Goal: Information Seeking & Learning: Learn about a topic

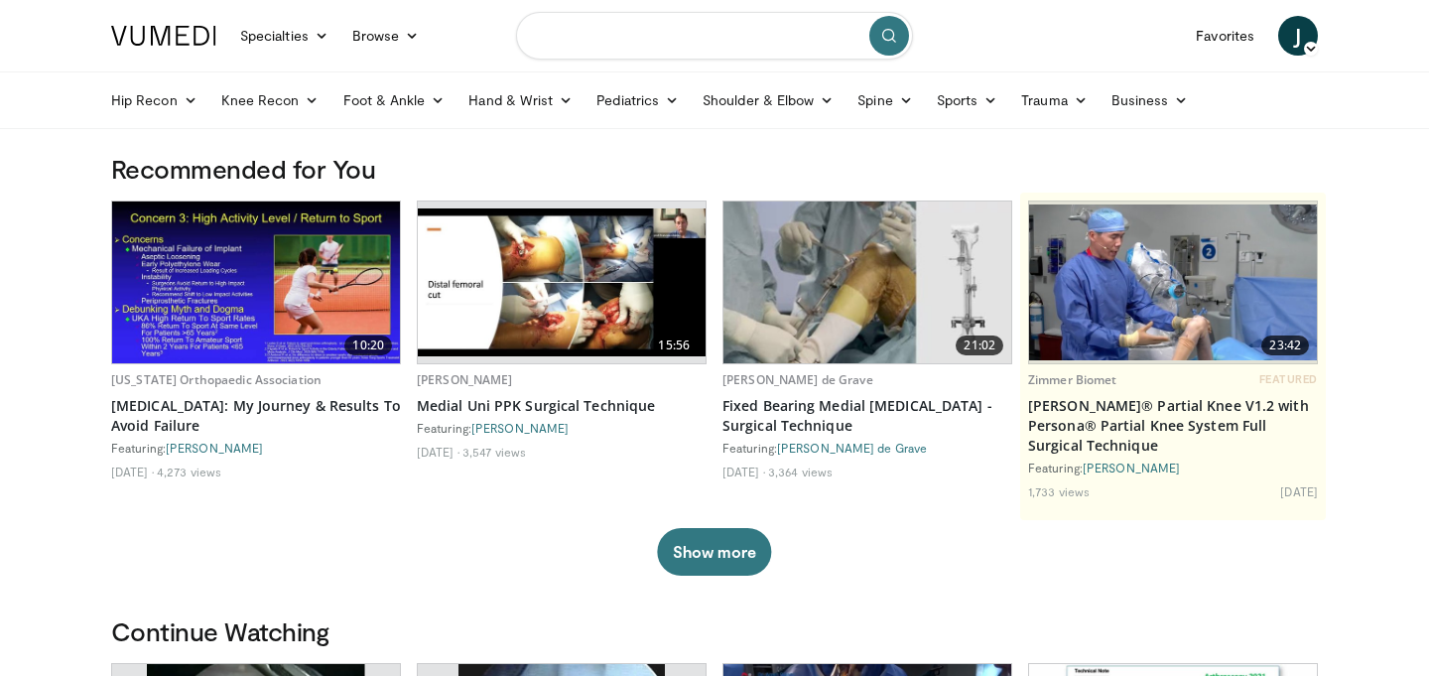
click at [617, 48] on input "Search topics, interventions" at bounding box center [714, 36] width 397 height 48
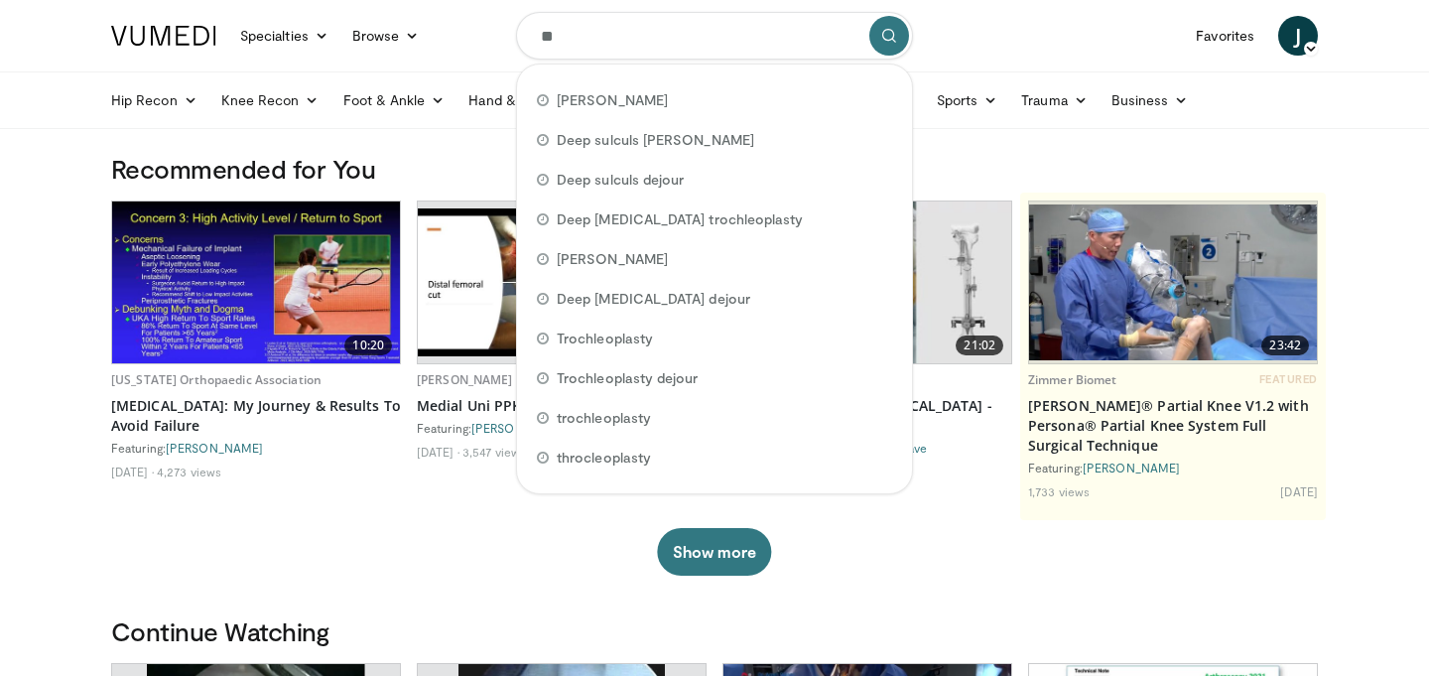
type input "*"
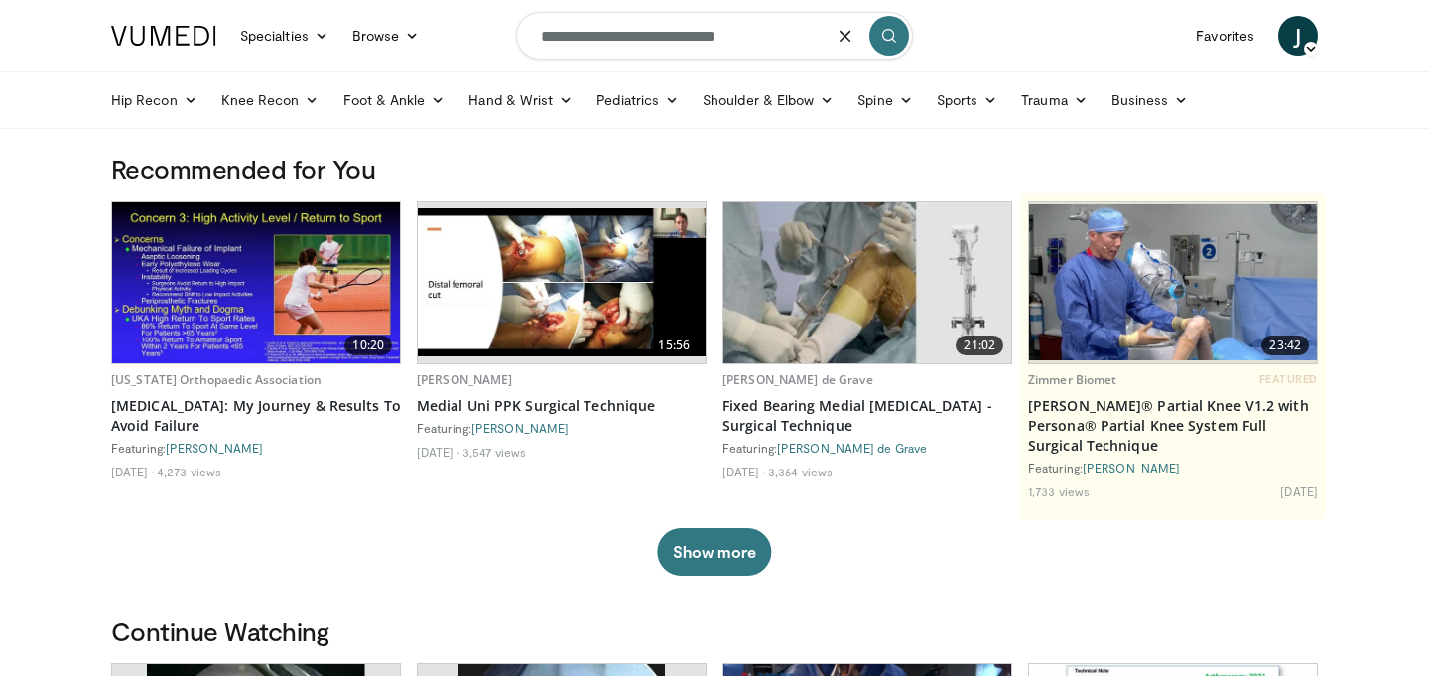
type input "**********"
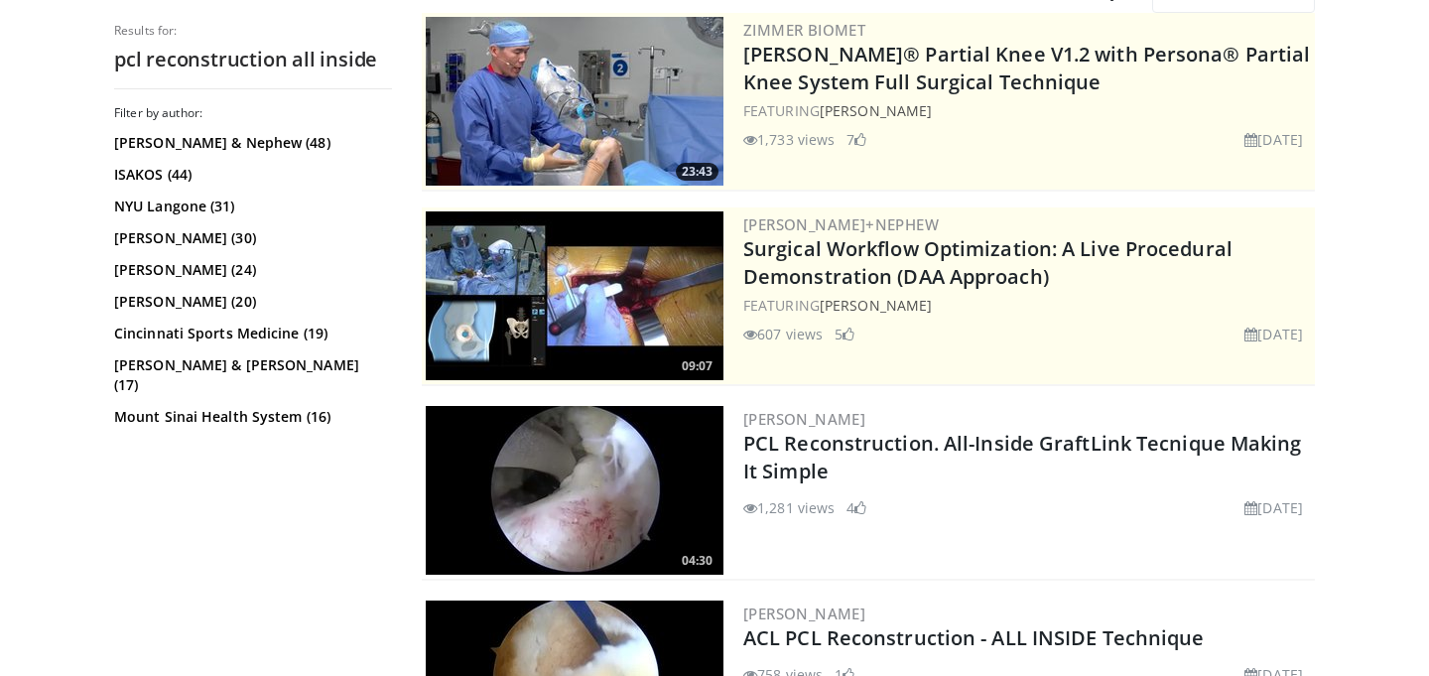
scroll to position [212, 0]
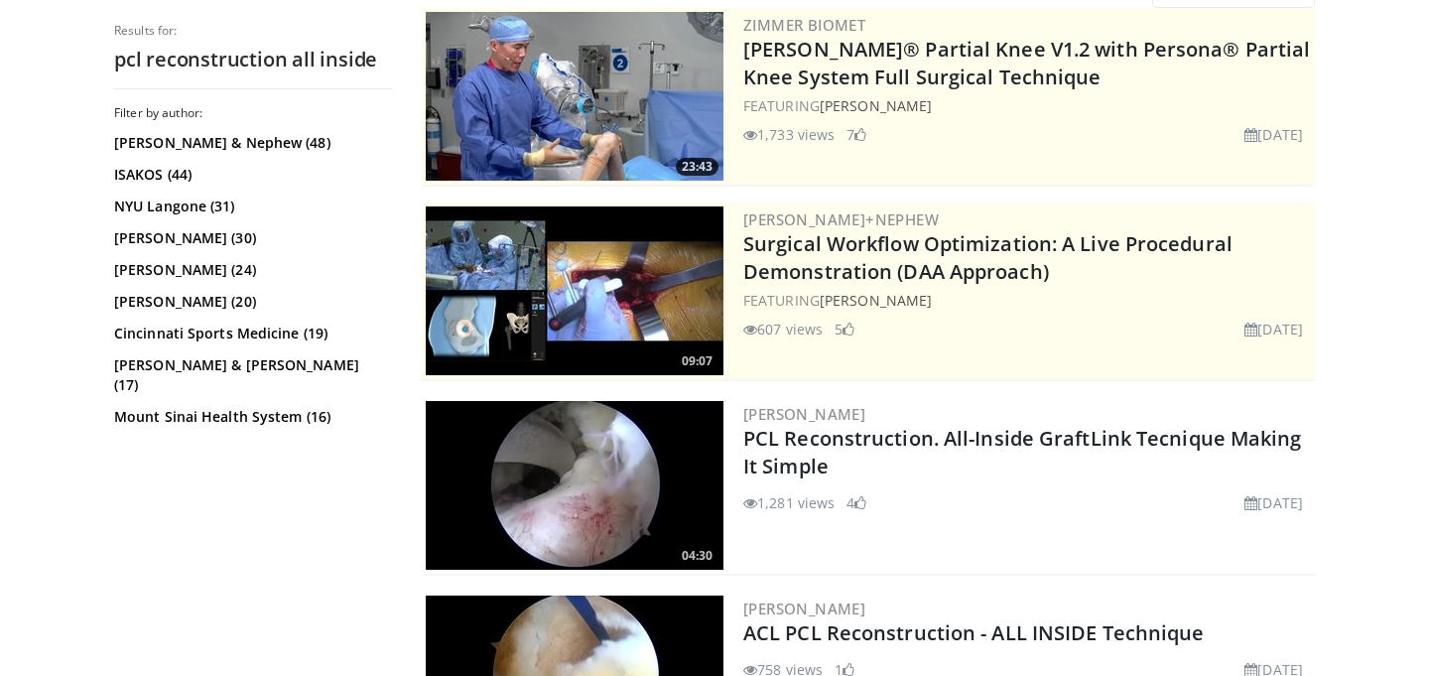
click at [598, 483] on img at bounding box center [575, 485] width 298 height 169
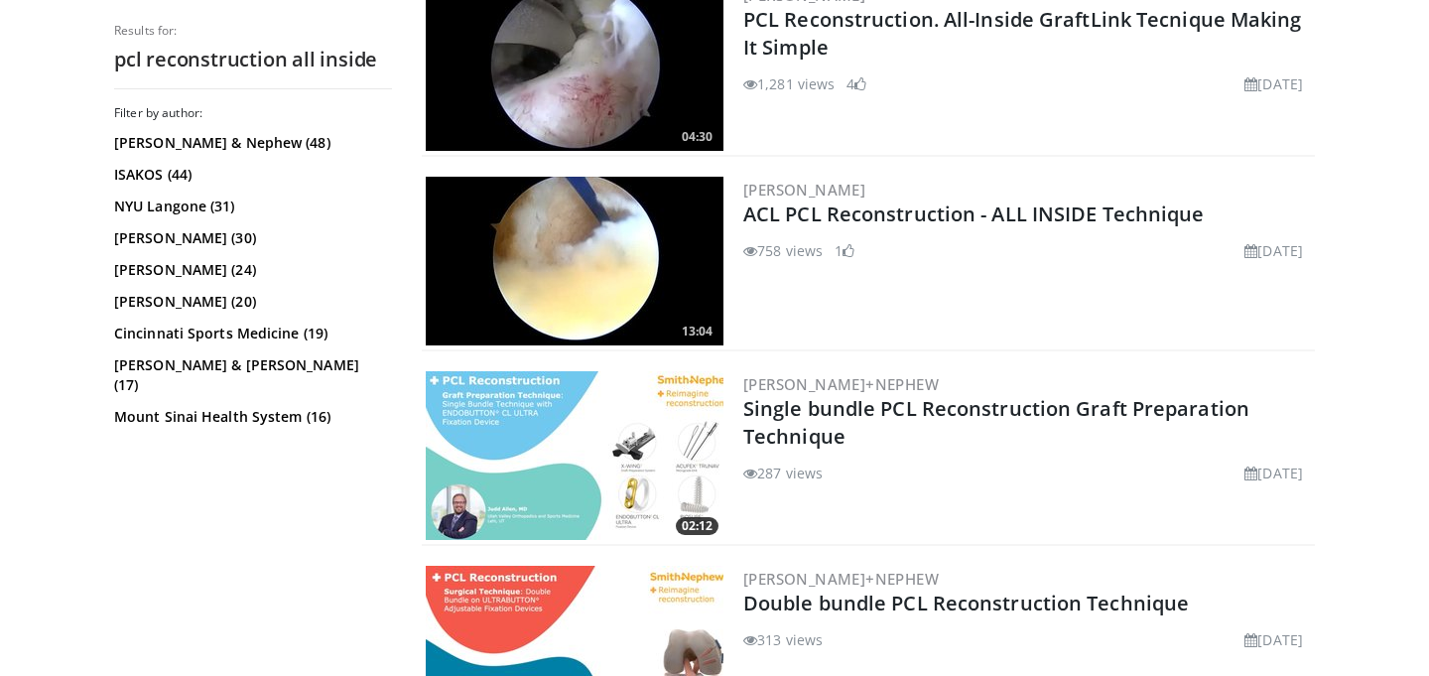
scroll to position [634, 0]
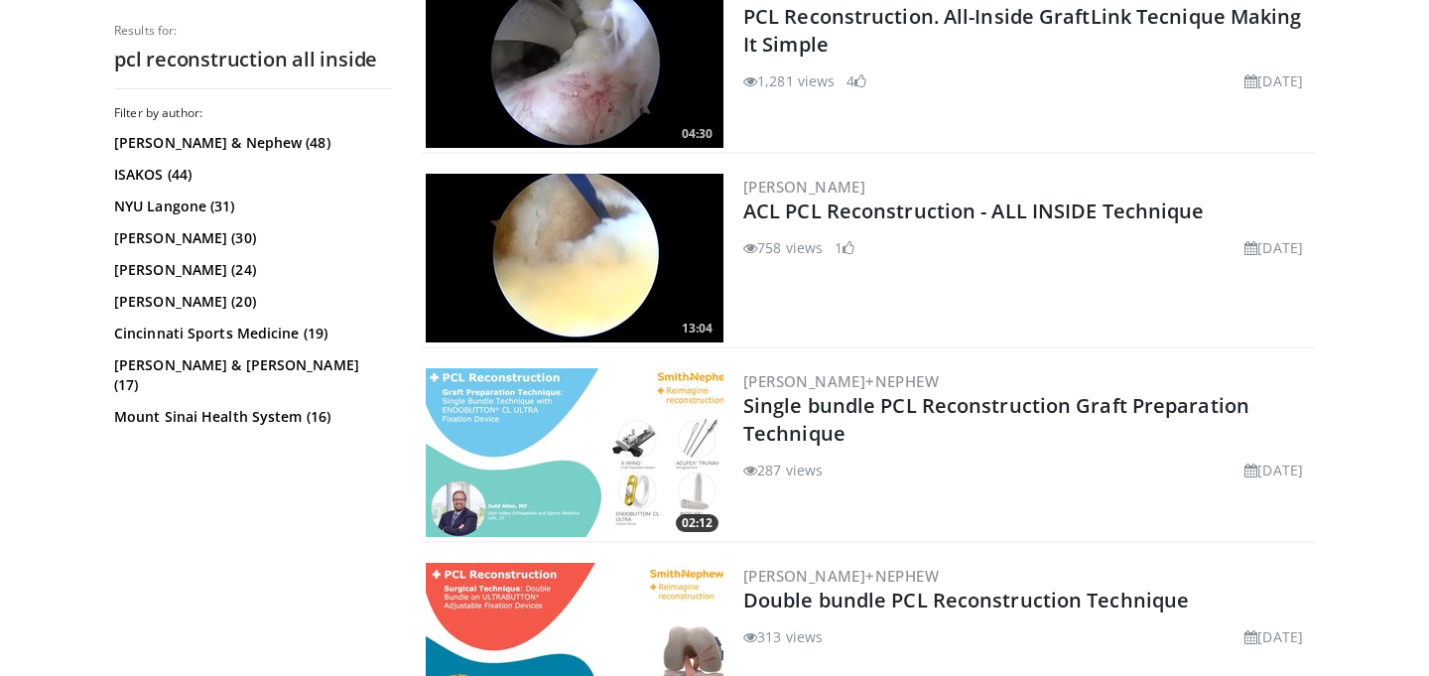
click at [634, 445] on img at bounding box center [575, 452] width 298 height 169
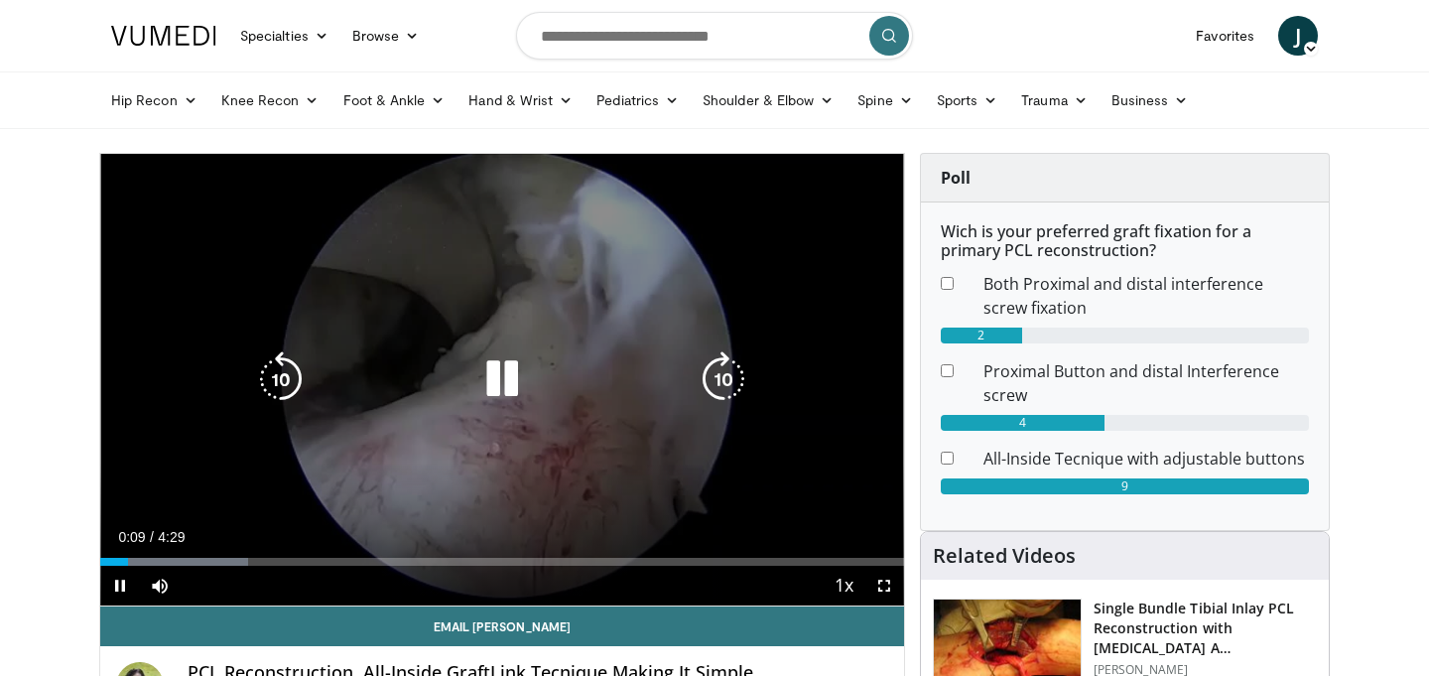
click at [719, 369] on icon "Video Player" at bounding box center [724, 379] width 56 height 56
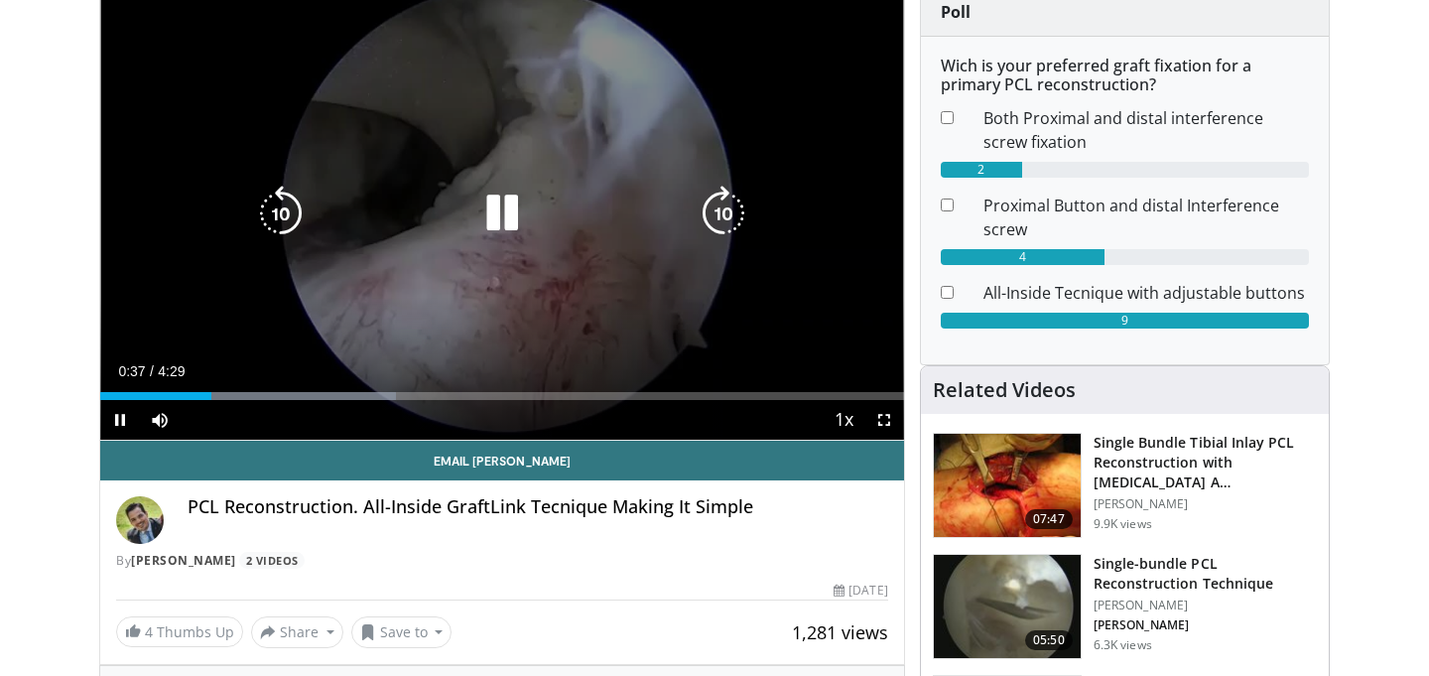
scroll to position [170, 0]
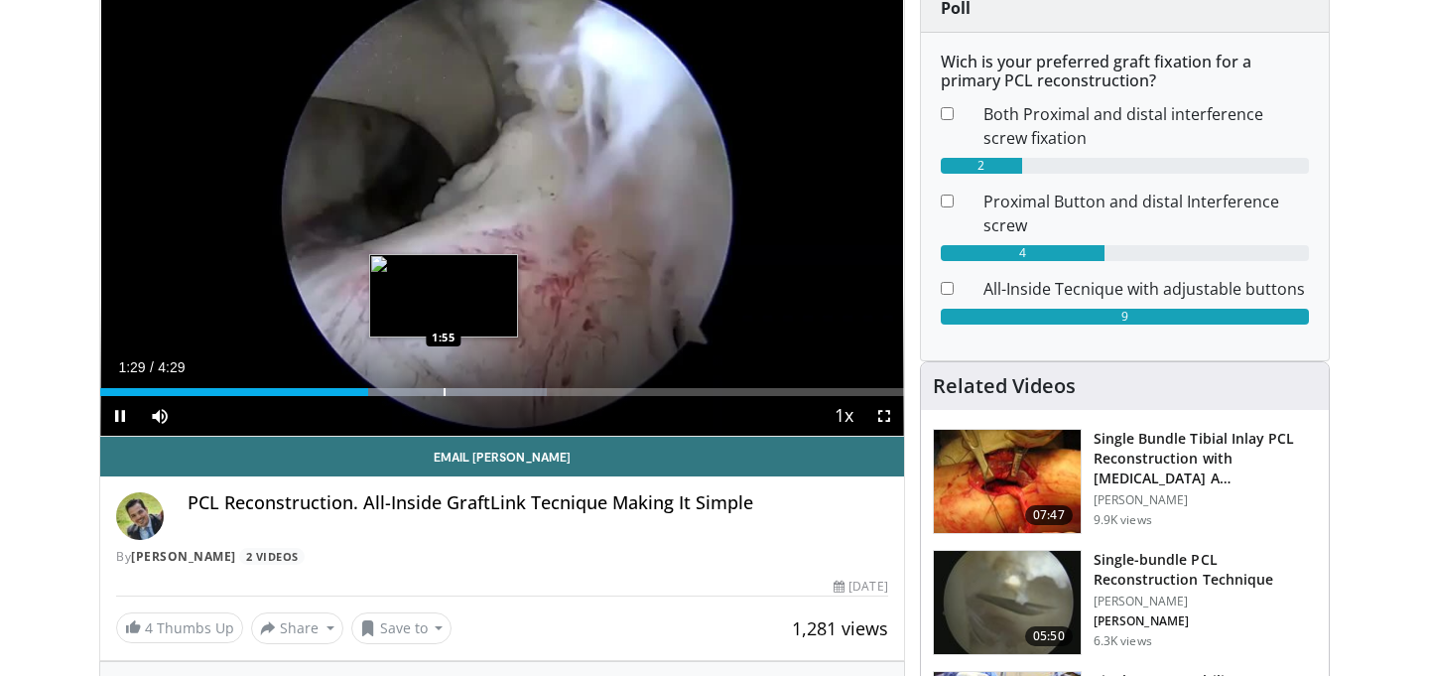
click at [444, 379] on div "Loaded : 55.60% 1:29 1:55" at bounding box center [502, 386] width 804 height 19
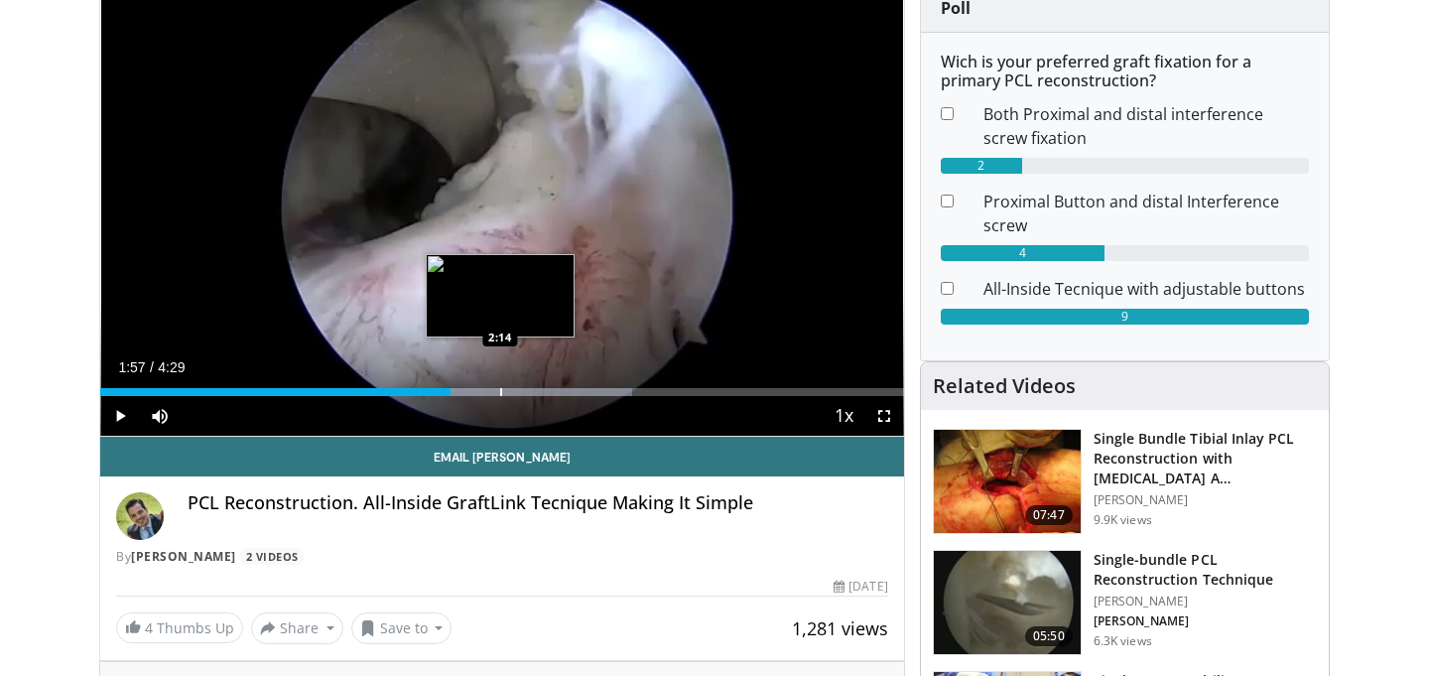
click at [500, 393] on div "Progress Bar" at bounding box center [501, 392] width 2 height 8
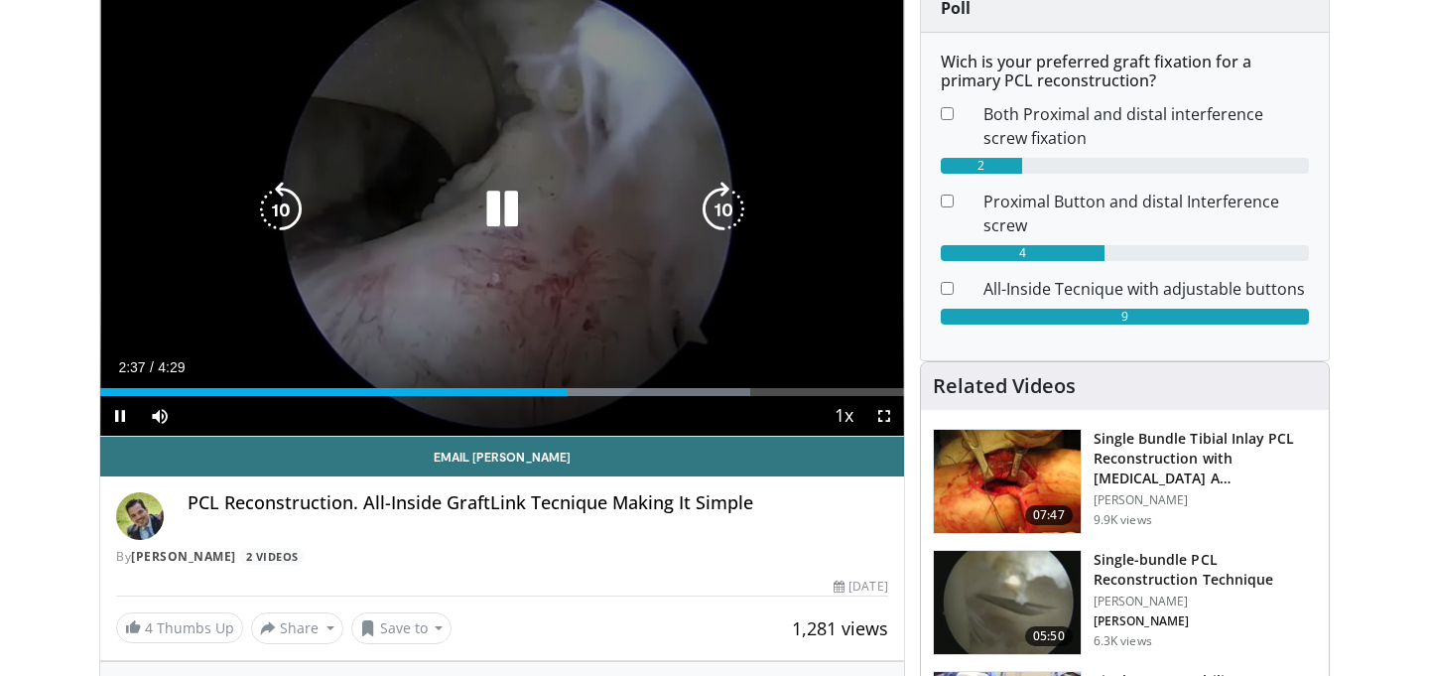
click at [182, 194] on div "10 seconds Tap to unmute" at bounding box center [502, 210] width 804 height 452
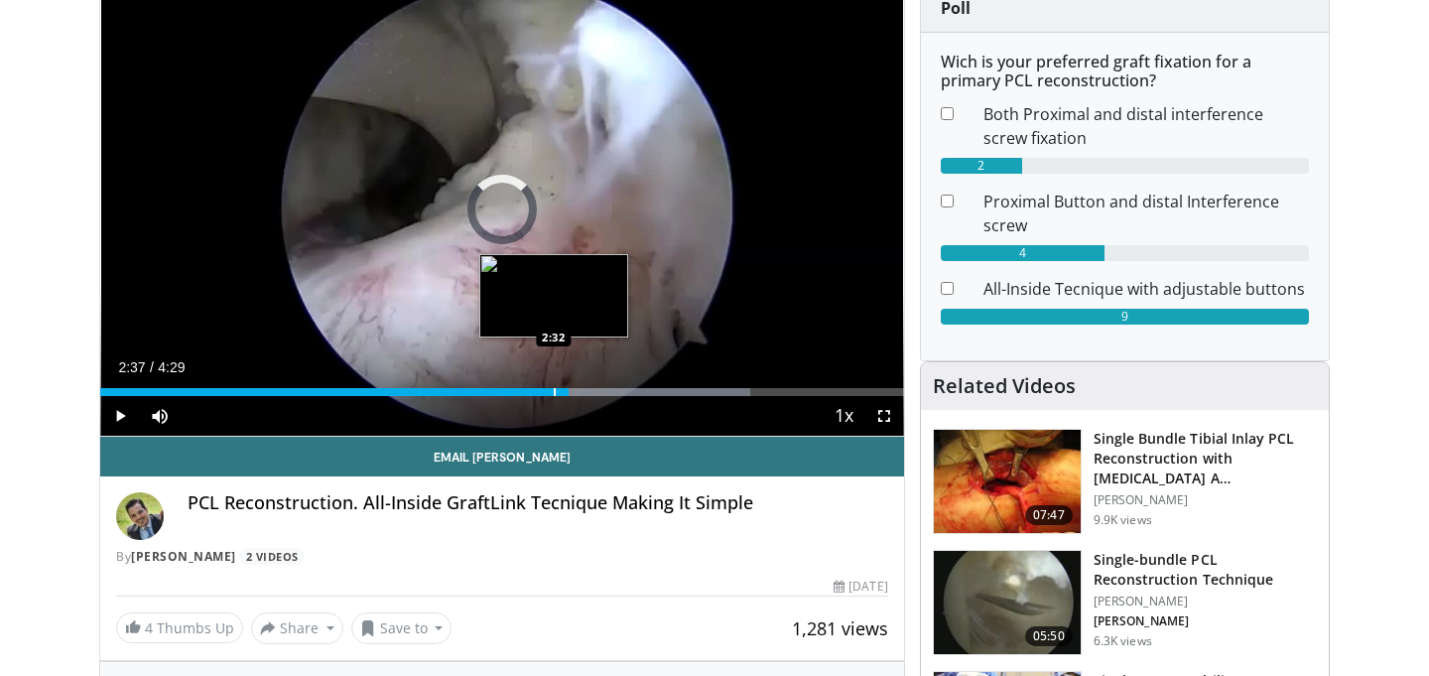
click at [554, 389] on div "Progress Bar" at bounding box center [555, 392] width 2 height 8
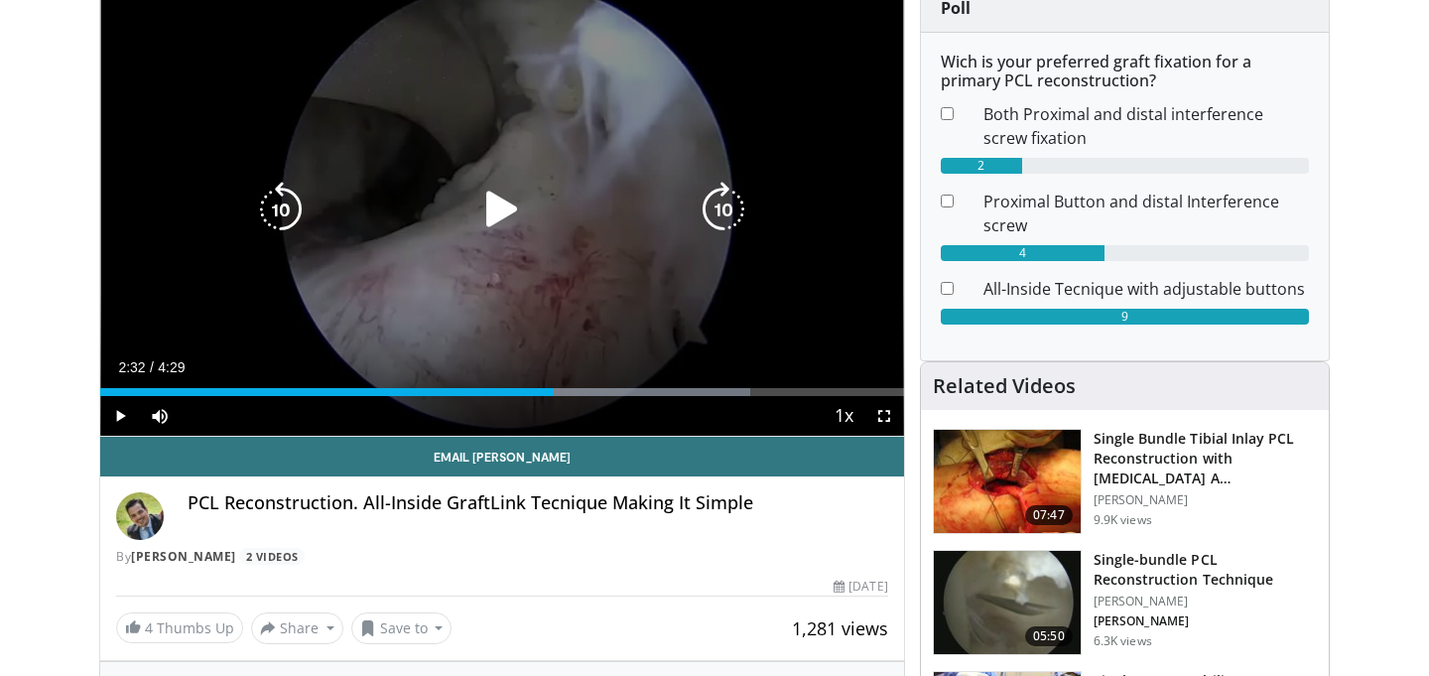
click at [481, 184] on icon "Video Player" at bounding box center [502, 210] width 56 height 56
click at [486, 200] on icon "Video Player" at bounding box center [502, 210] width 56 height 56
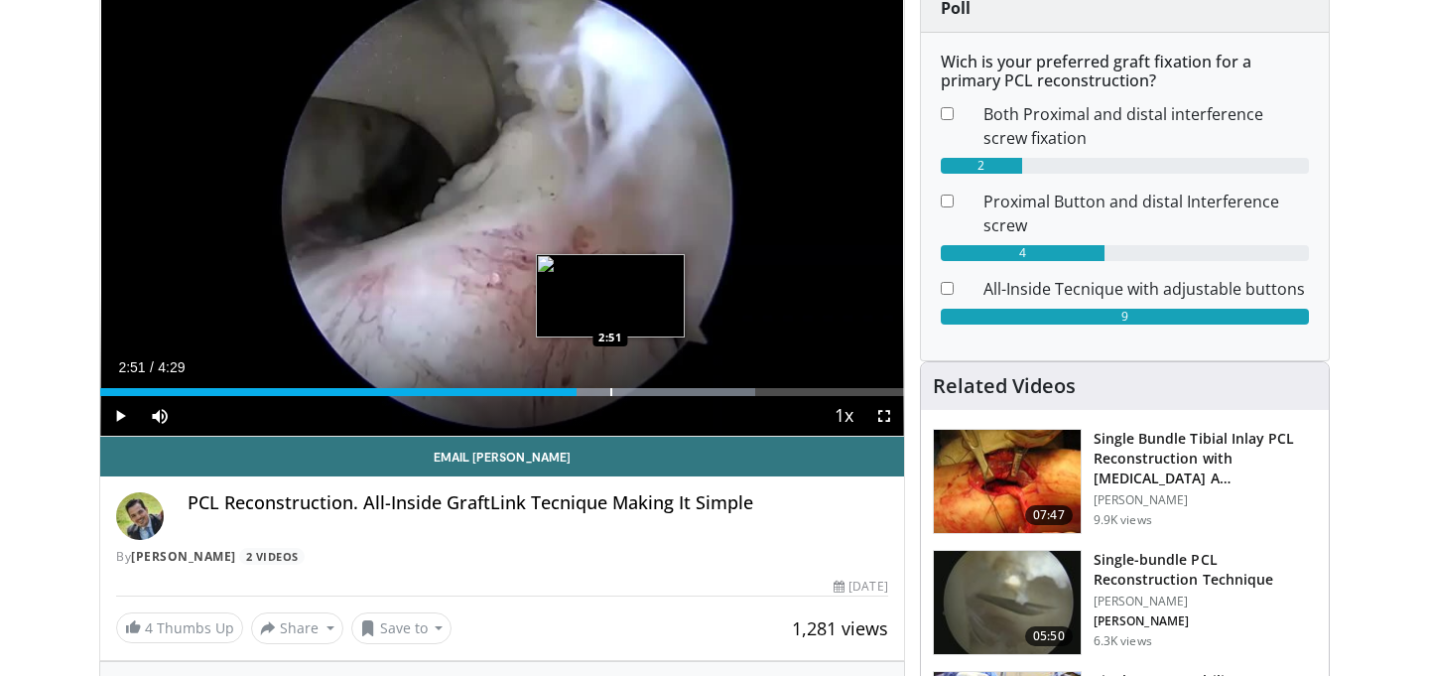
click at [610, 391] on div "Progress Bar" at bounding box center [611, 392] width 2 height 8
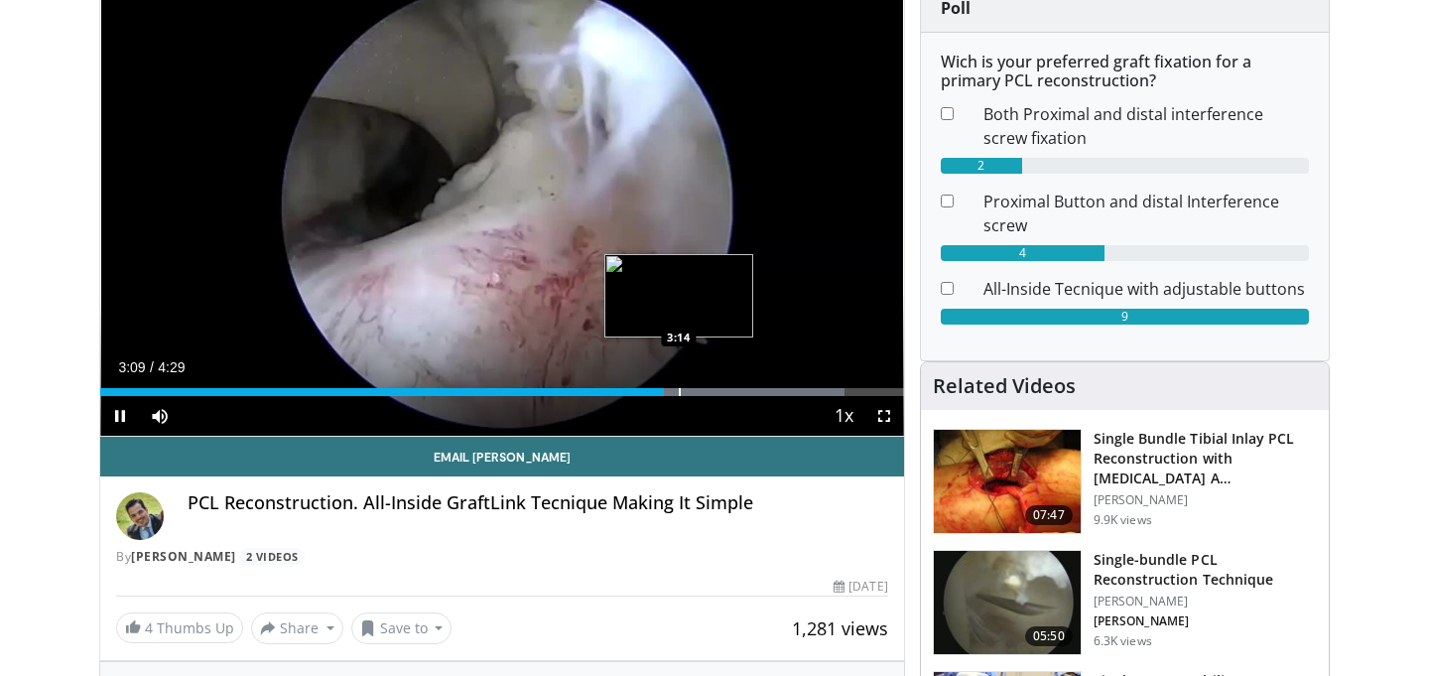
click at [679, 392] on div "Progress Bar" at bounding box center [680, 392] width 2 height 8
click at [705, 392] on div "Progress Bar" at bounding box center [706, 392] width 2 height 8
click at [670, 390] on div "Progress Bar" at bounding box center [671, 392] width 2 height 8
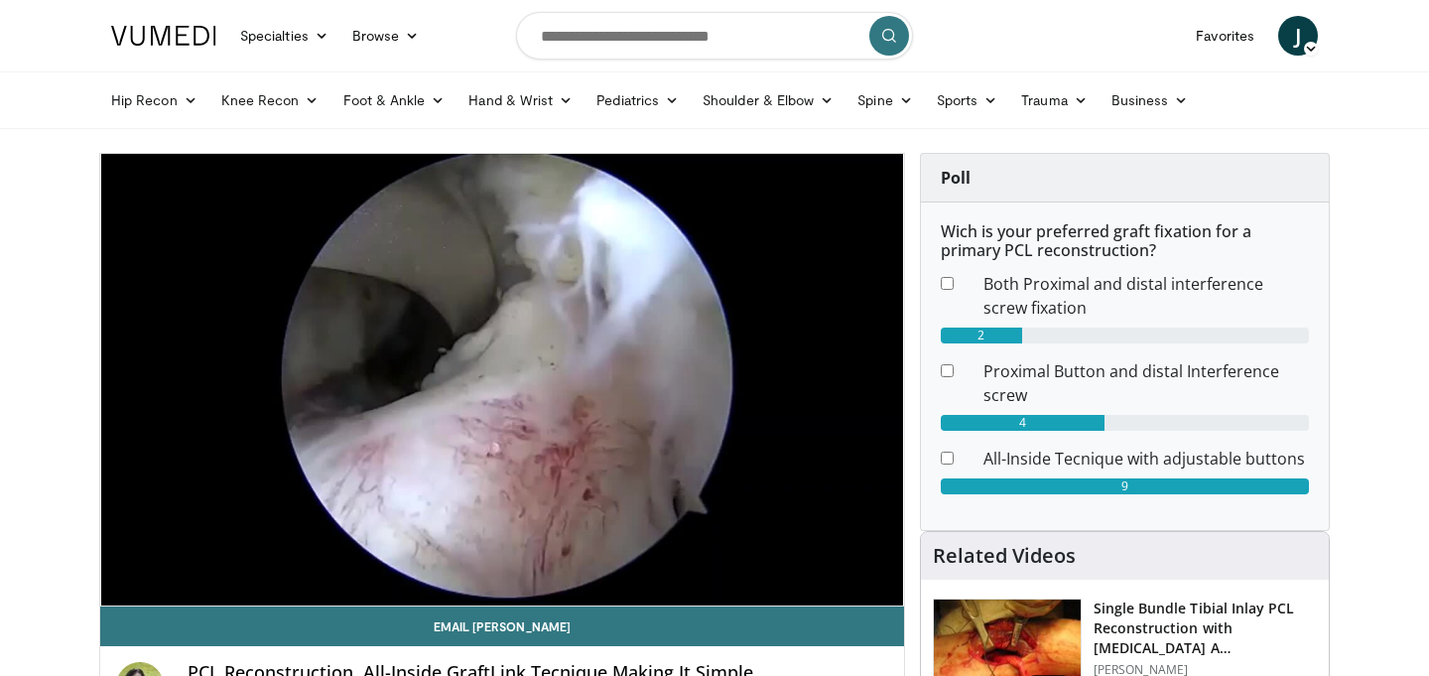
scroll to position [115, 0]
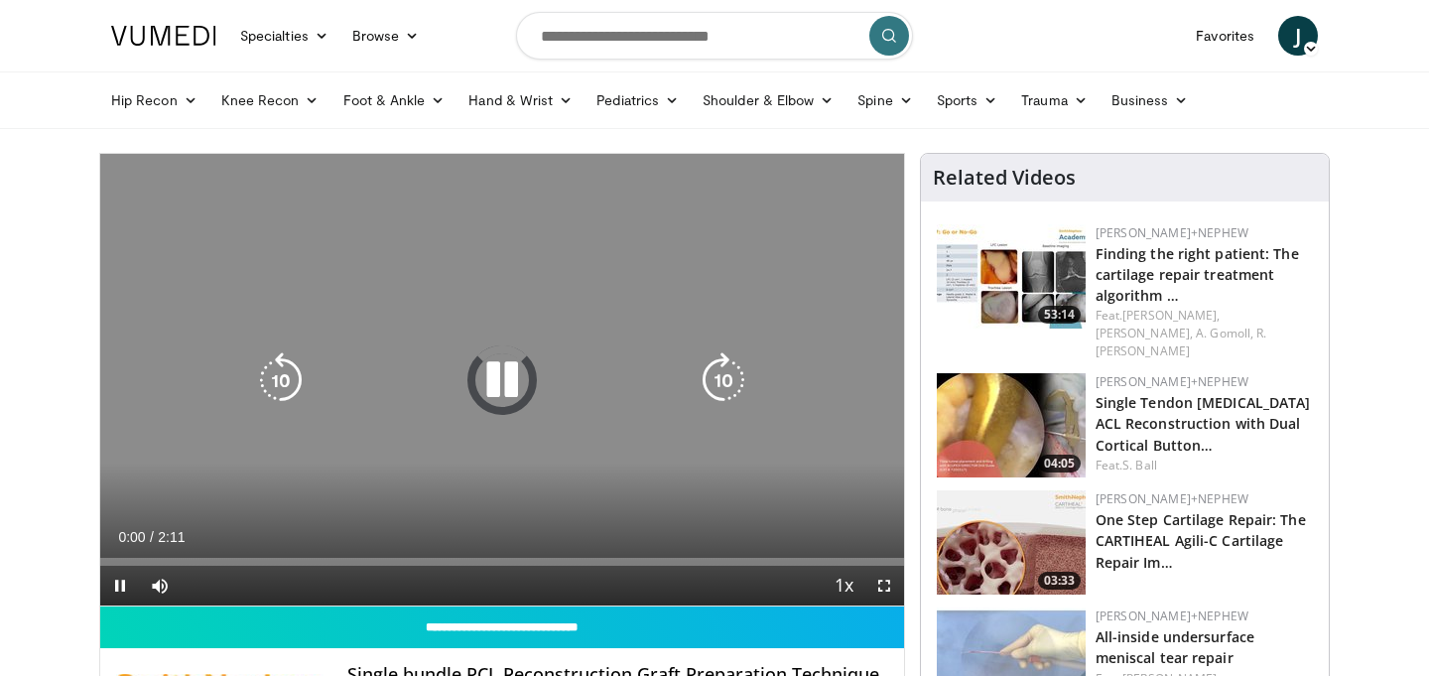
scroll to position [35, 0]
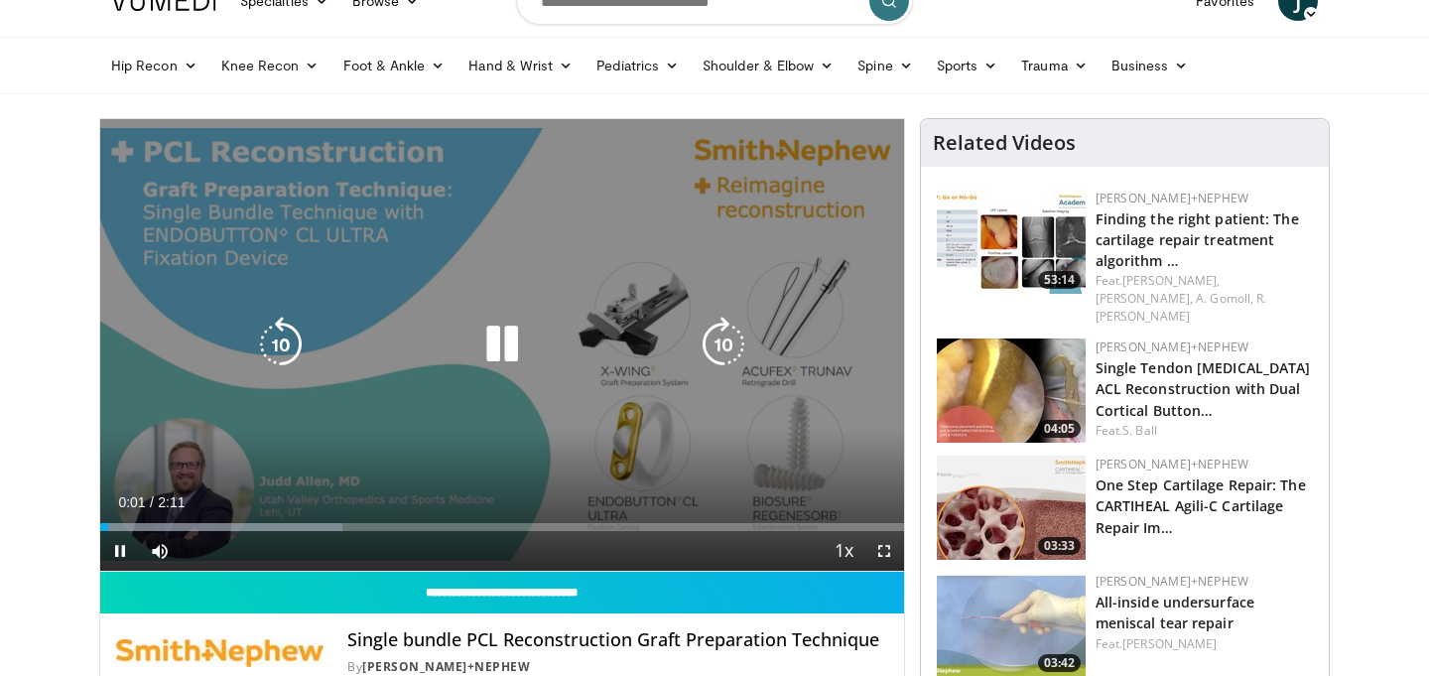
click at [737, 350] on icon "Video Player" at bounding box center [724, 345] width 56 height 56
click at [734, 350] on icon "Video Player" at bounding box center [724, 345] width 56 height 56
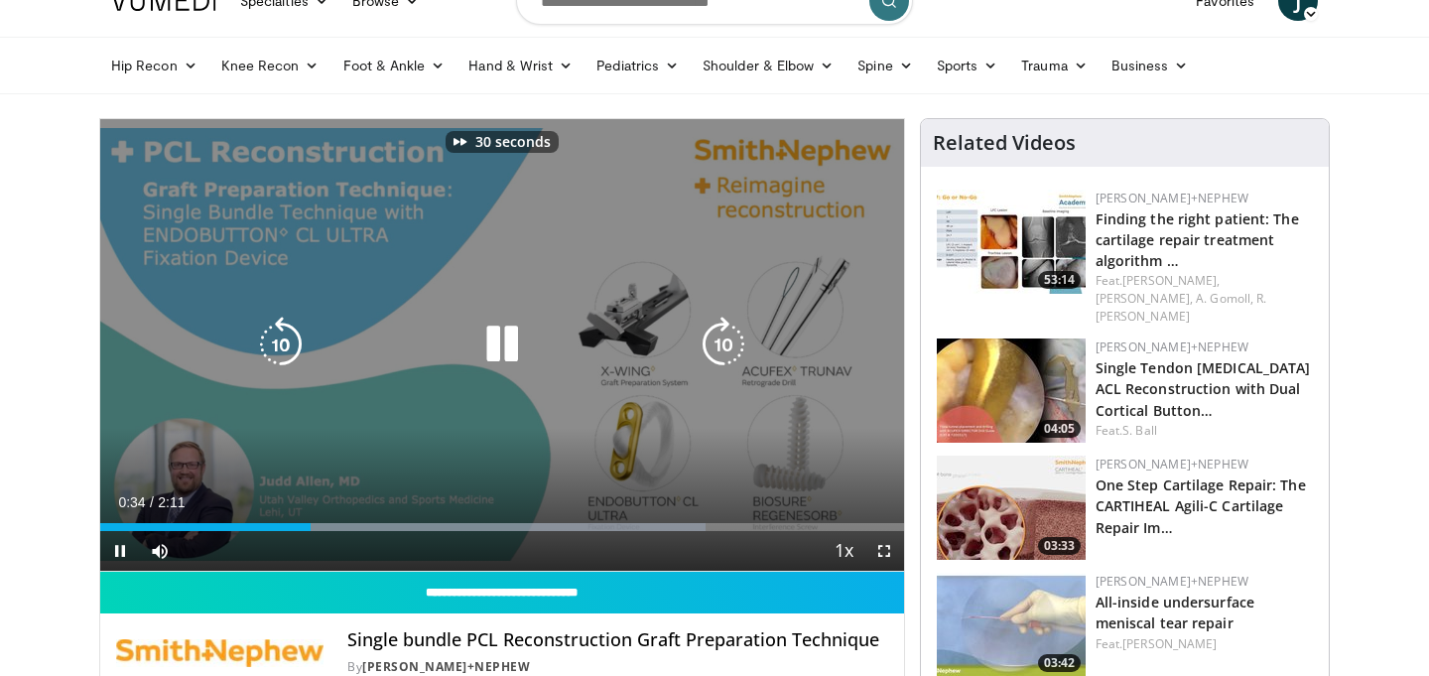
click at [725, 345] on icon "Video Player" at bounding box center [724, 345] width 56 height 56
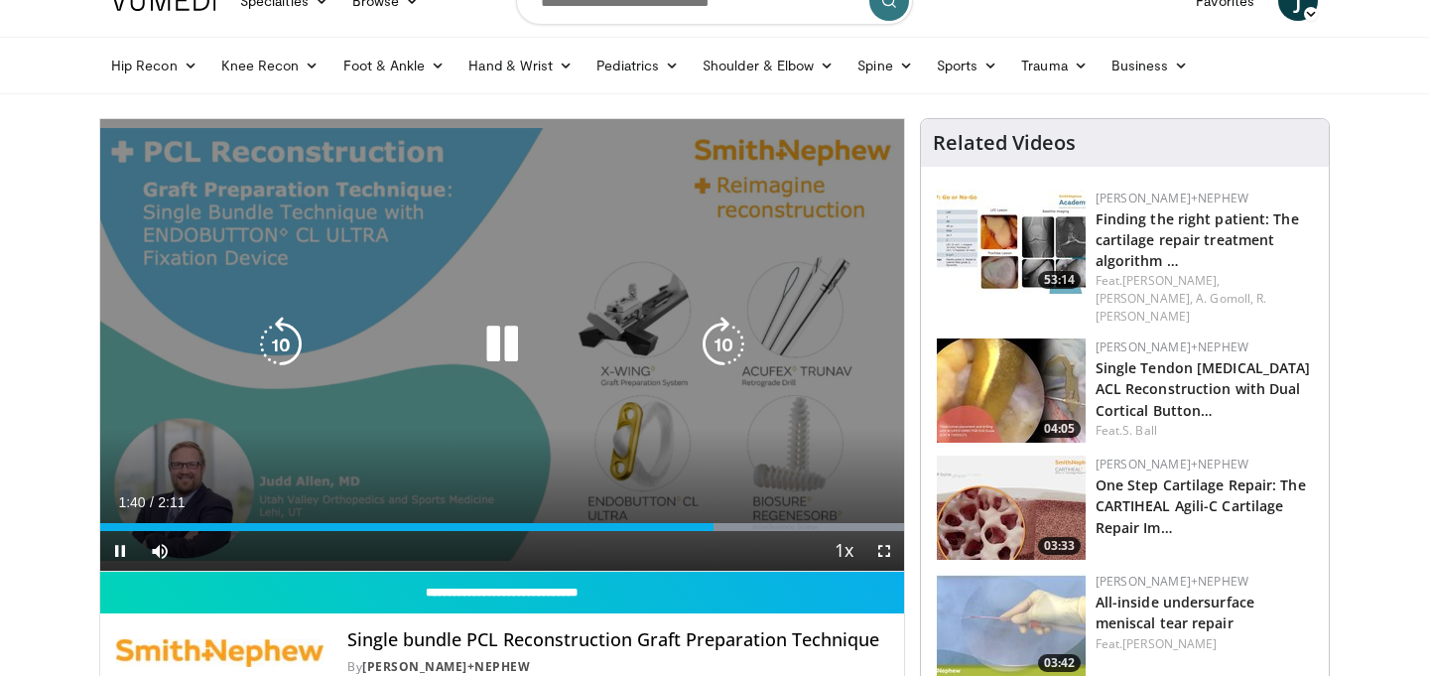
click at [467, 338] on div "Video Player" at bounding box center [502, 345] width 482 height 40
click at [485, 340] on icon "Video Player" at bounding box center [502, 345] width 56 height 56
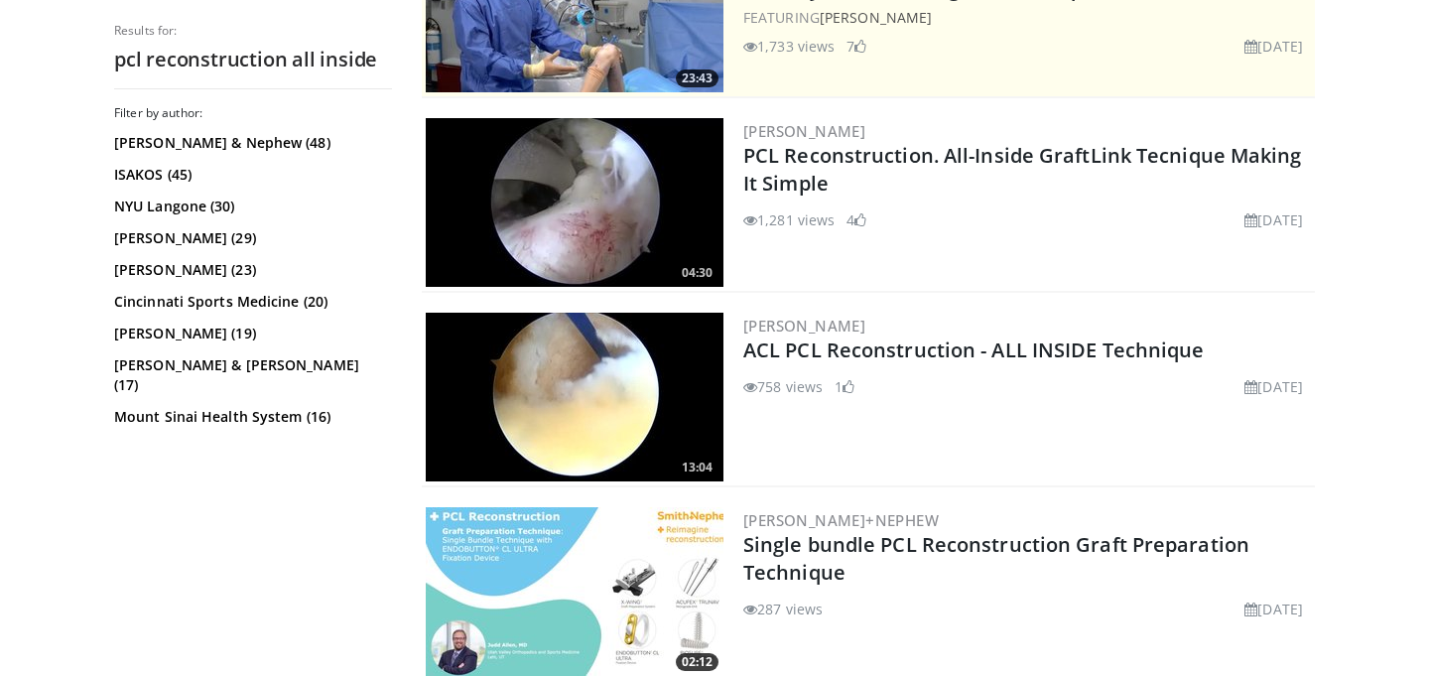
scroll to position [494, 0]
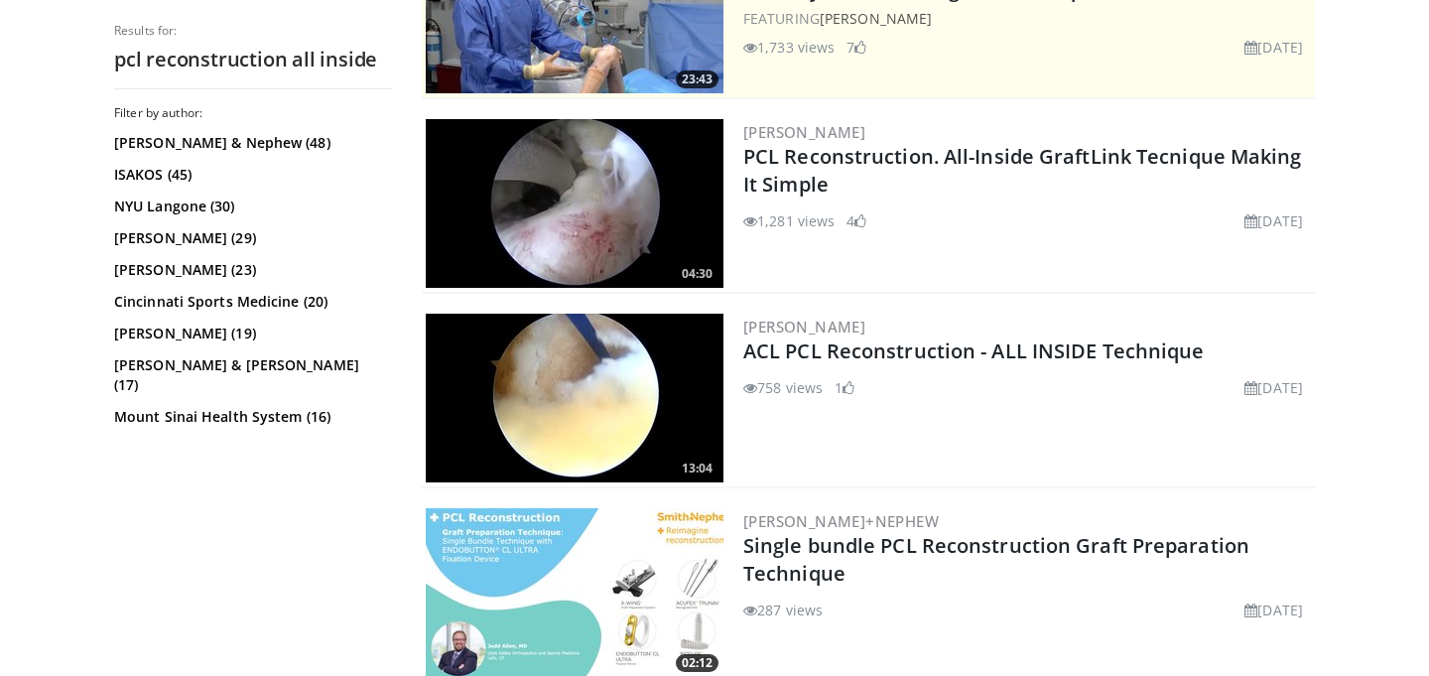
click at [619, 391] on img at bounding box center [575, 398] width 298 height 169
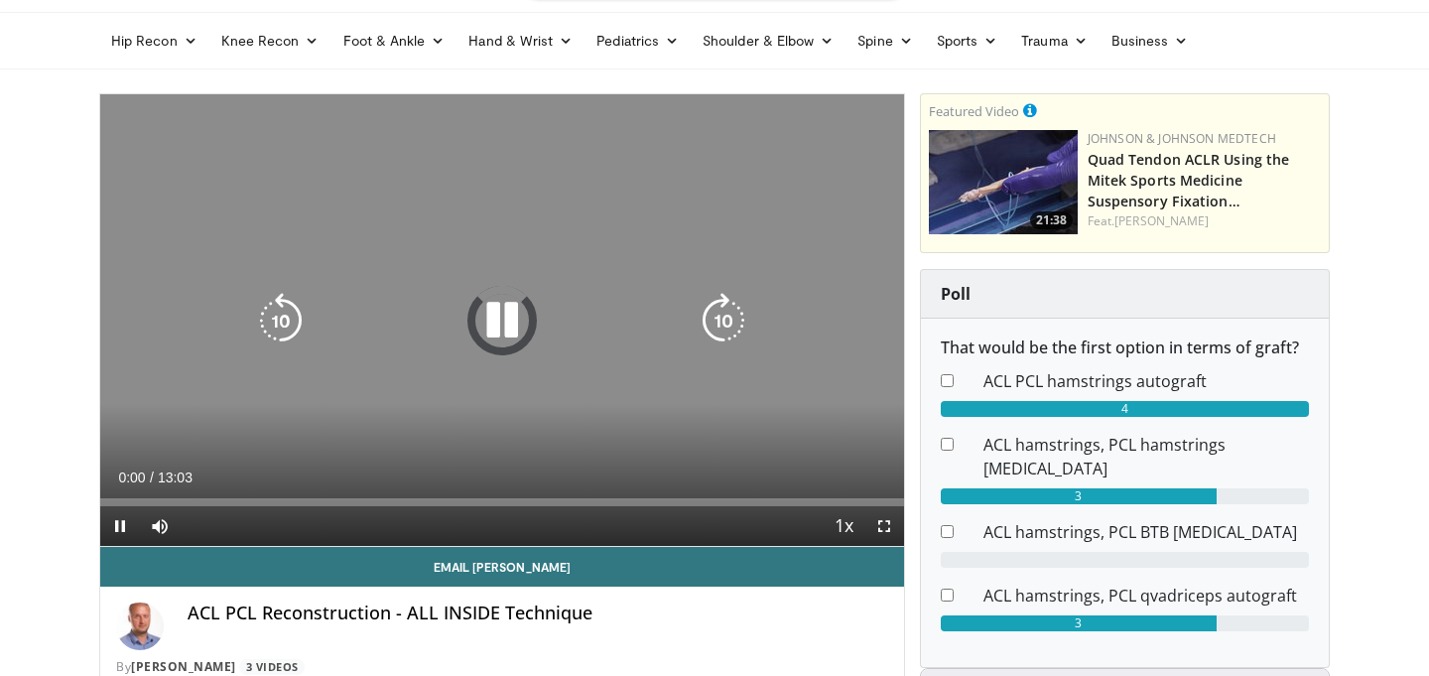
scroll to position [59, 0]
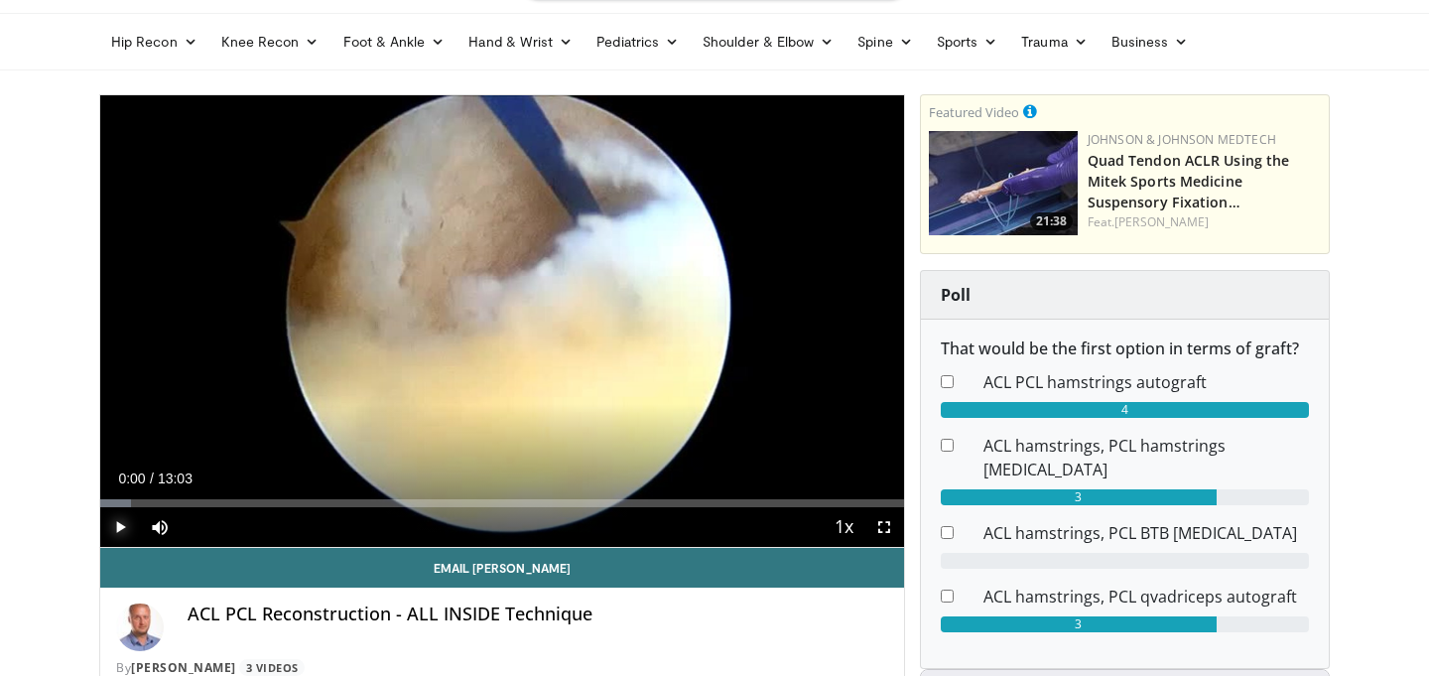
click at [116, 525] on span "Video Player" at bounding box center [120, 527] width 40 height 40
click at [125, 505] on div "Progress Bar" at bounding box center [126, 503] width 2 height 8
click at [147, 503] on div "Progress Bar" at bounding box center [148, 503] width 2 height 8
click at [227, 505] on div "Progress Bar" at bounding box center [228, 503] width 2 height 8
click at [252, 504] on div "Progress Bar" at bounding box center [253, 503] width 2 height 8
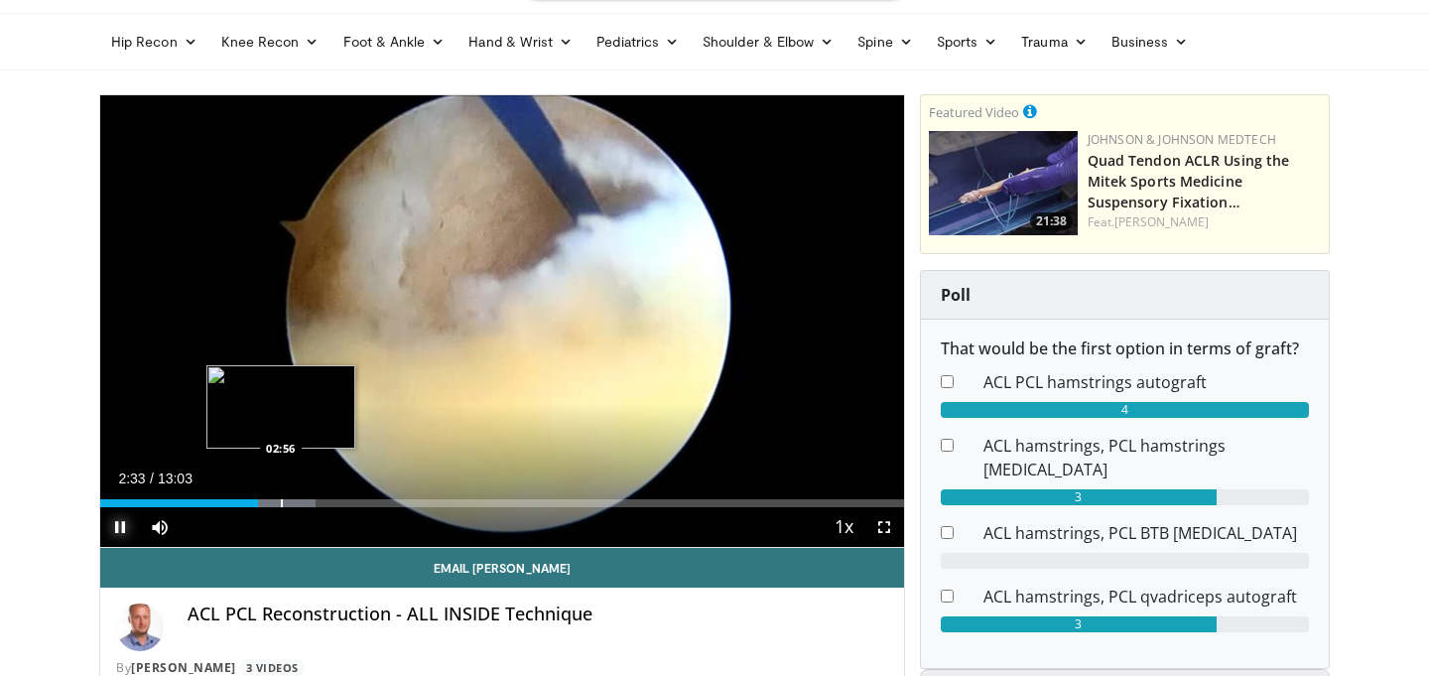
click at [281, 502] on div "Progress Bar" at bounding box center [282, 503] width 2 height 8
click at [324, 500] on div "Progress Bar" at bounding box center [325, 503] width 2 height 8
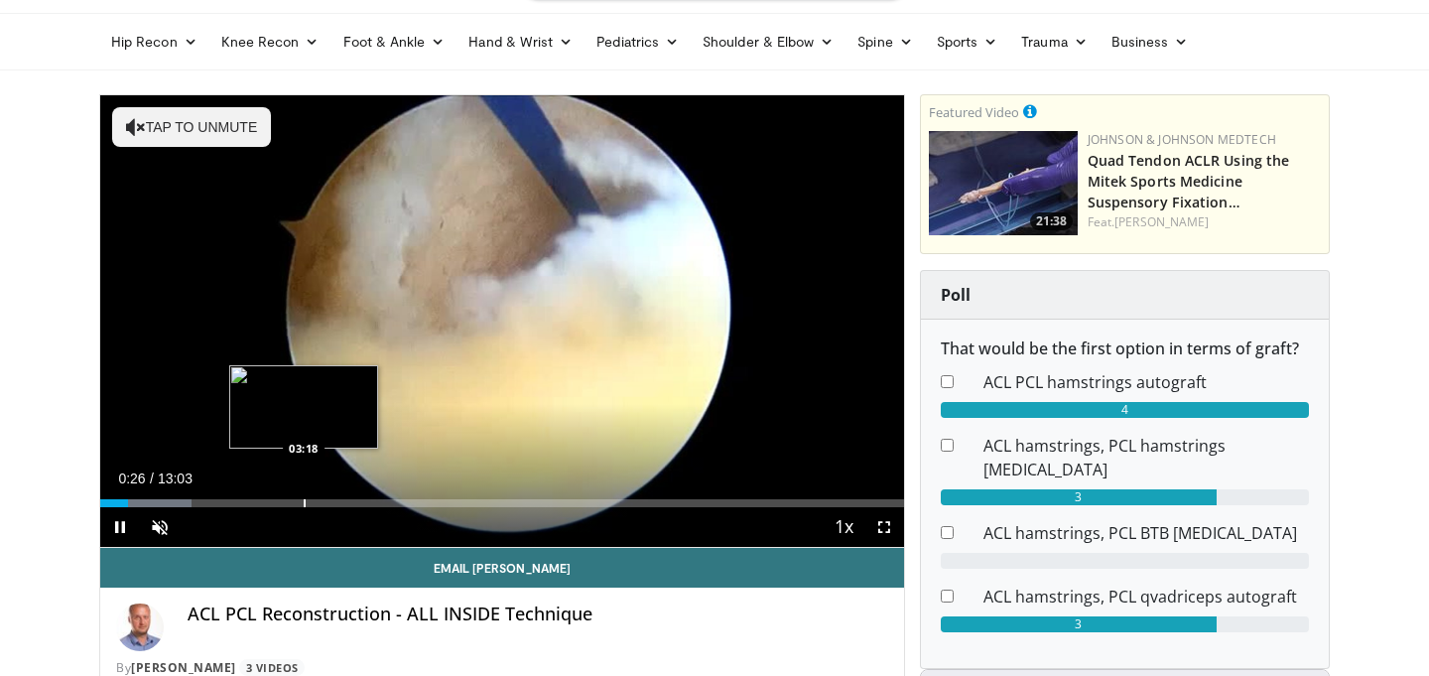
click at [304, 500] on div "Progress Bar" at bounding box center [305, 503] width 2 height 8
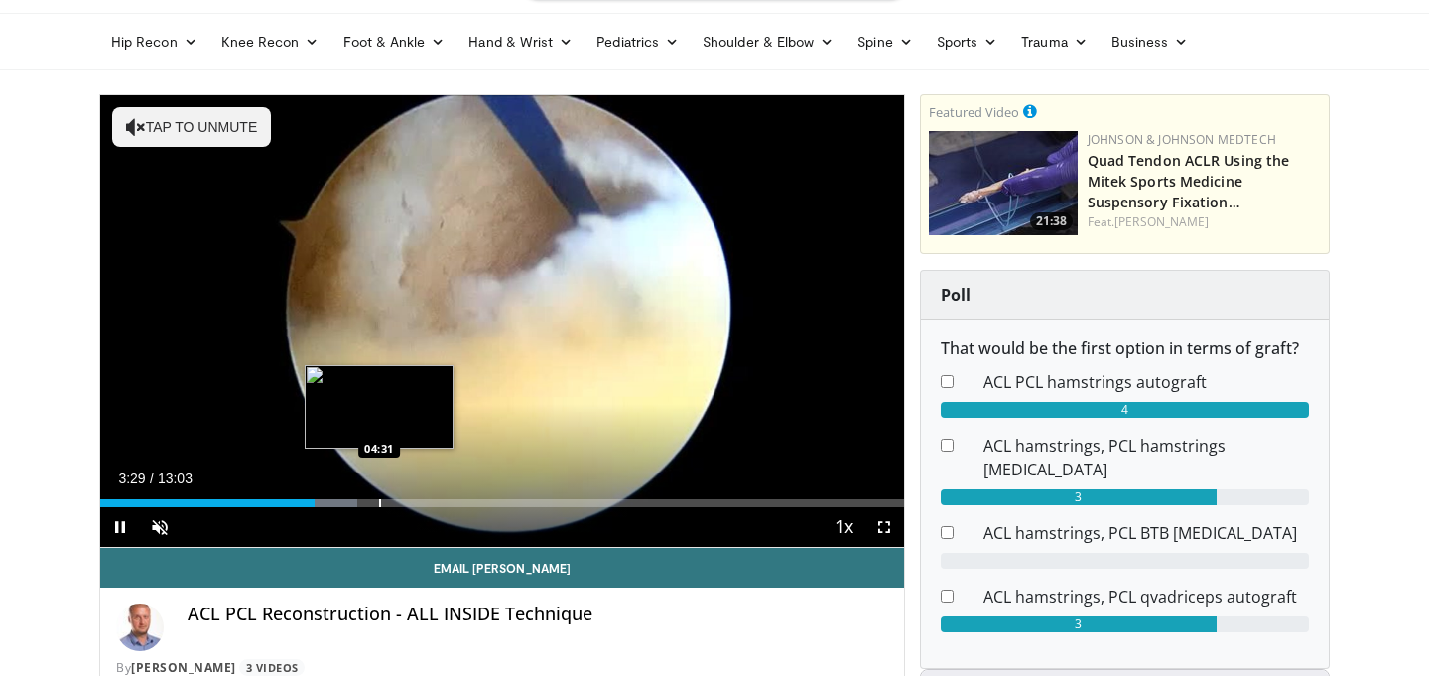
click at [379, 499] on div "Progress Bar" at bounding box center [380, 503] width 2 height 8
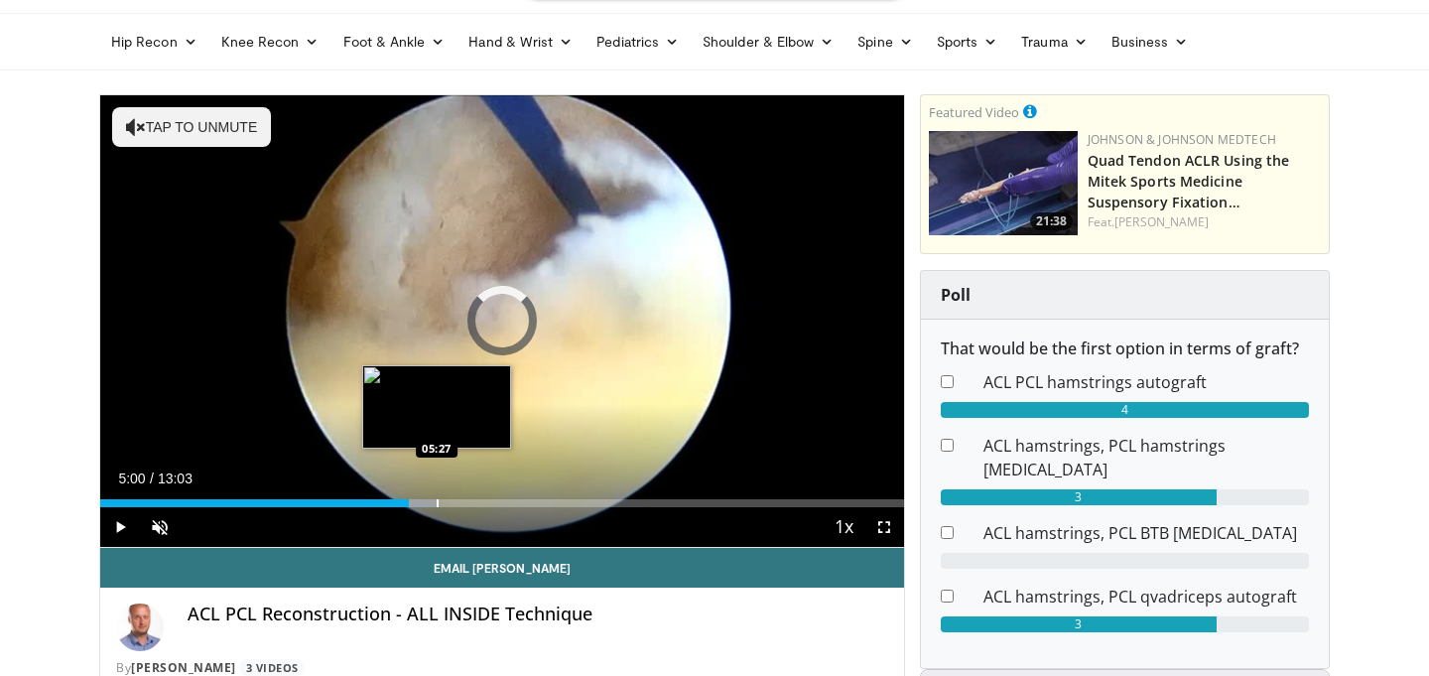
click at [437, 505] on div "Progress Bar" at bounding box center [438, 503] width 2 height 8
click at [465, 501] on div "Progress Bar" at bounding box center [466, 503] width 2 height 8
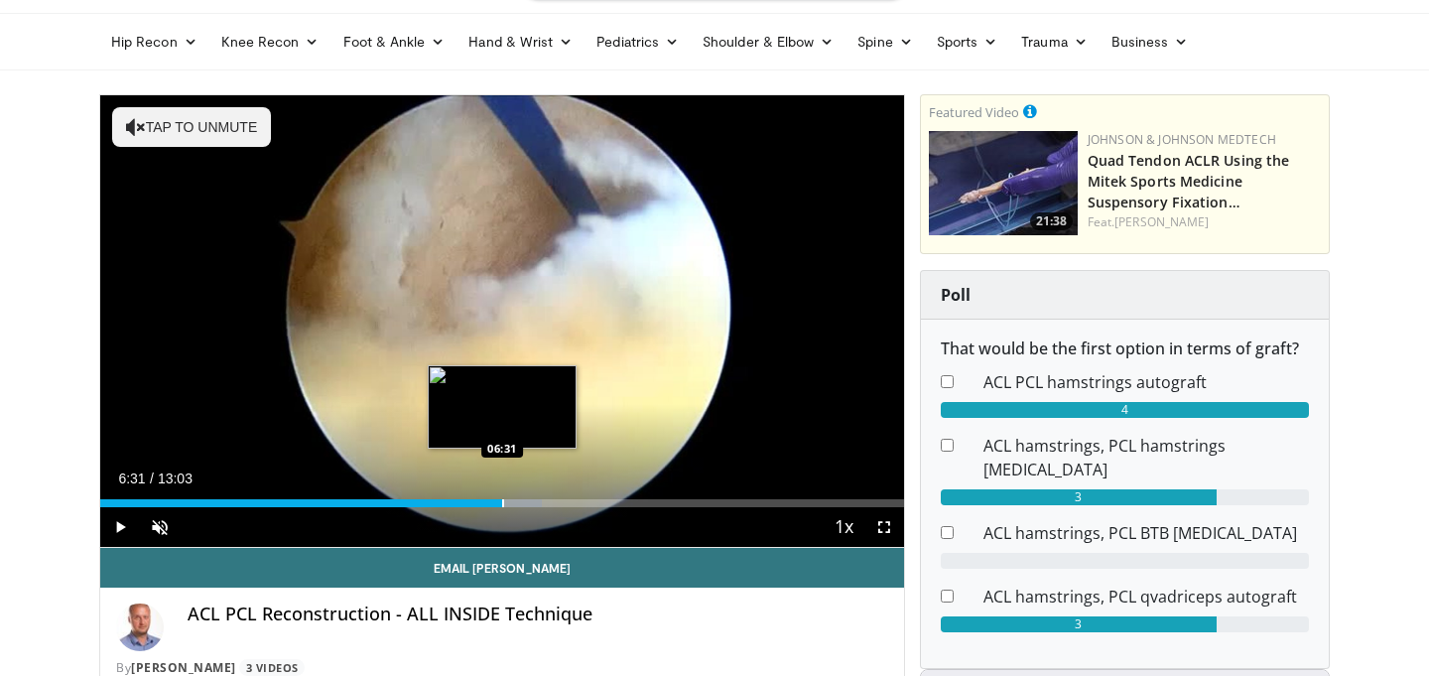
click at [502, 503] on div "Progress Bar" at bounding box center [503, 503] width 2 height 8
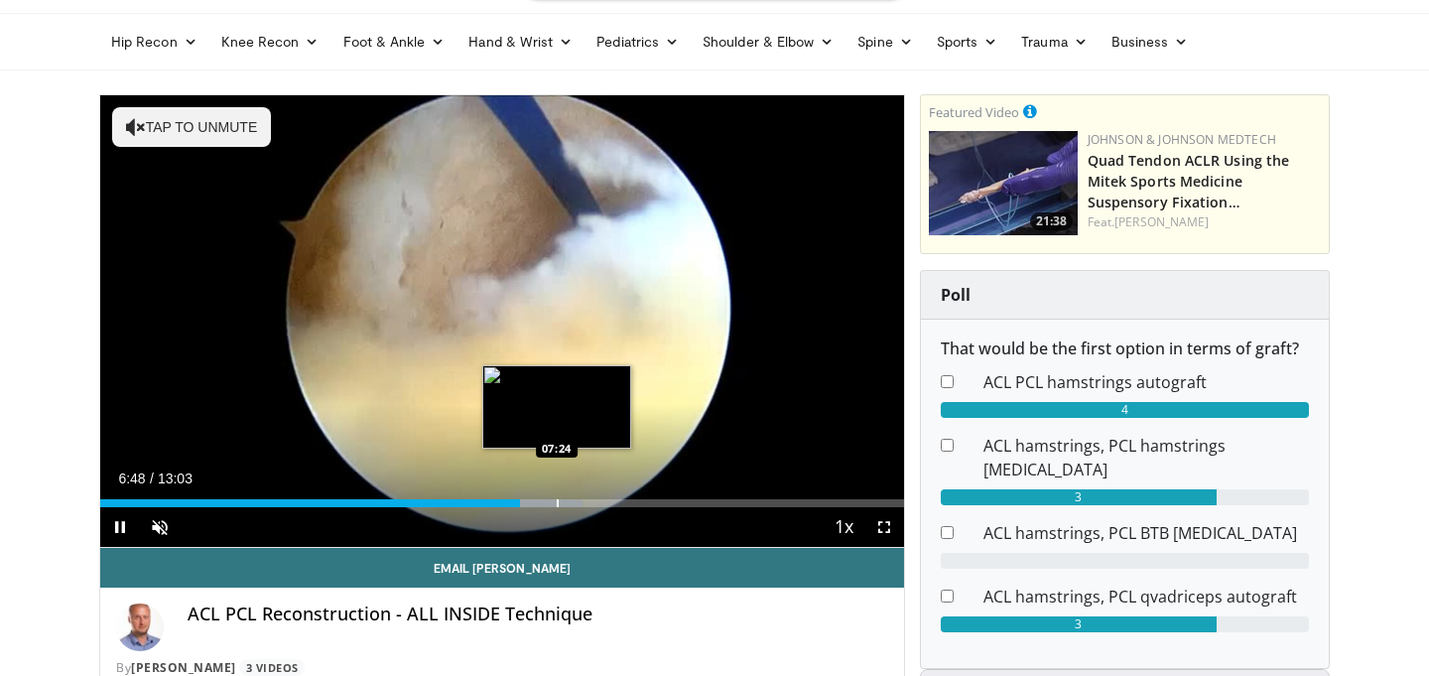
click at [556, 497] on div "Loaded : 60.06% 06:48 07:24" at bounding box center [502, 497] width 804 height 19
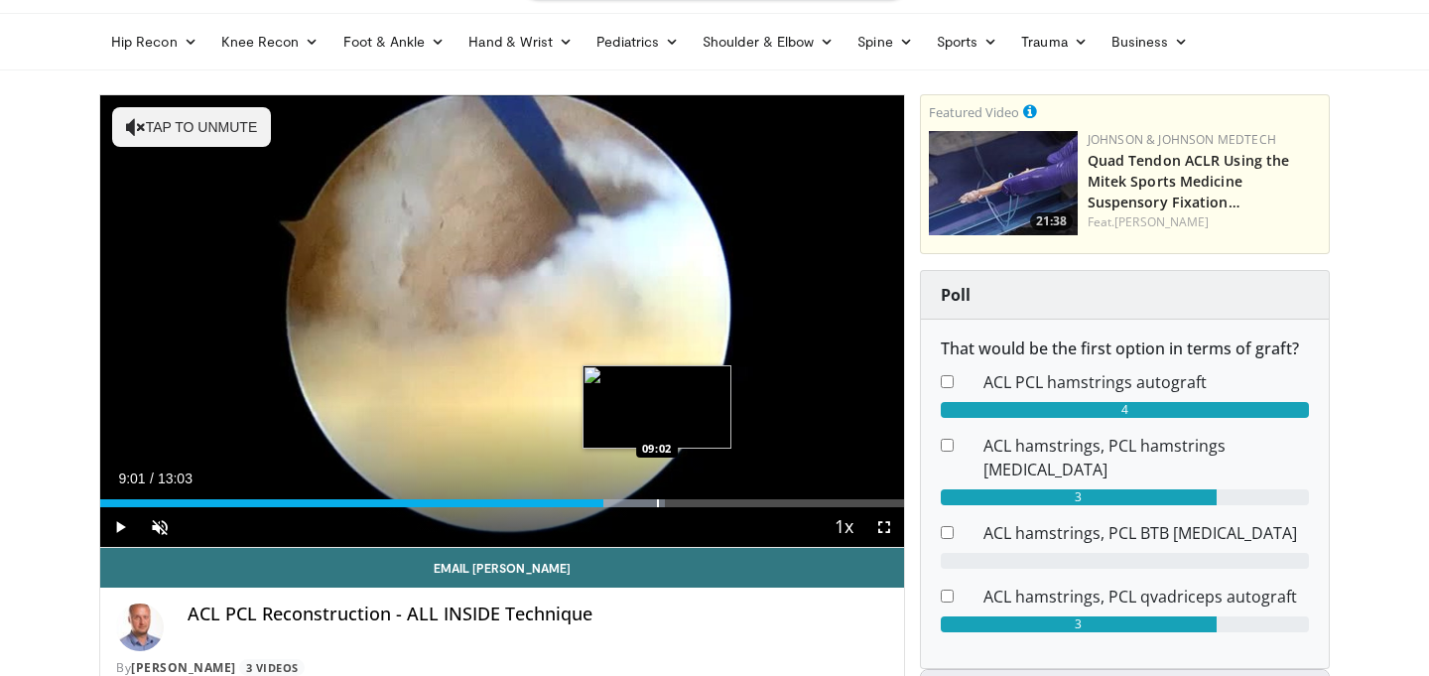
click at [656, 504] on div "Progress Bar" at bounding box center [616, 503] width 97 height 8
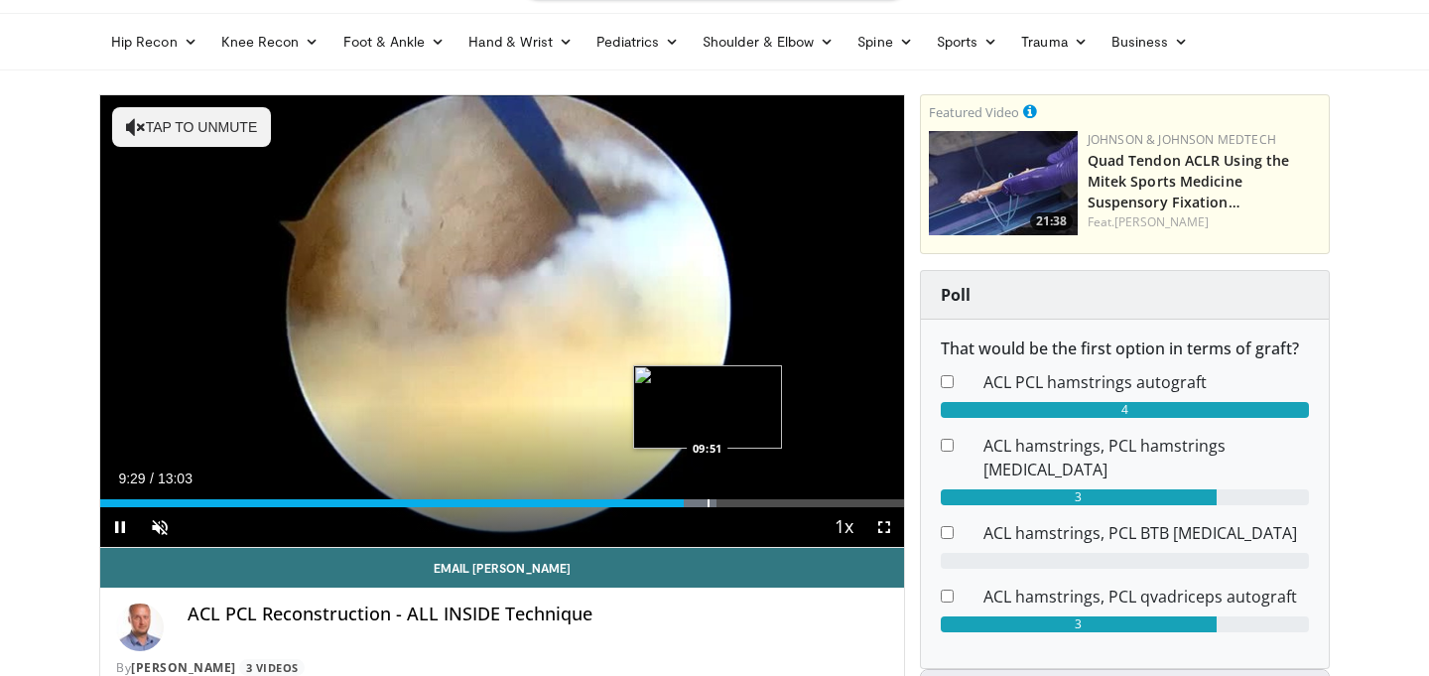
click at [708, 500] on div "Progress Bar" at bounding box center [709, 503] width 2 height 8
click at [735, 503] on div "Progress Bar" at bounding box center [735, 503] width 2 height 8
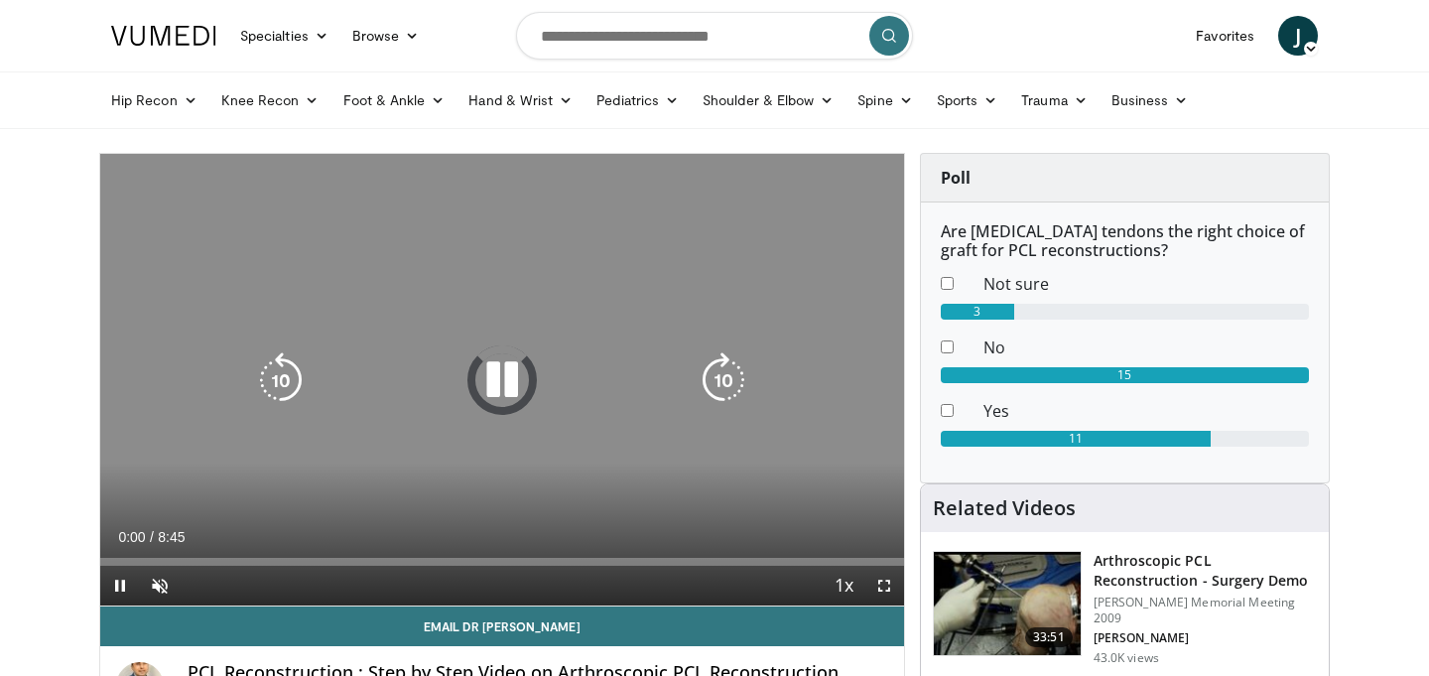
scroll to position [57, 0]
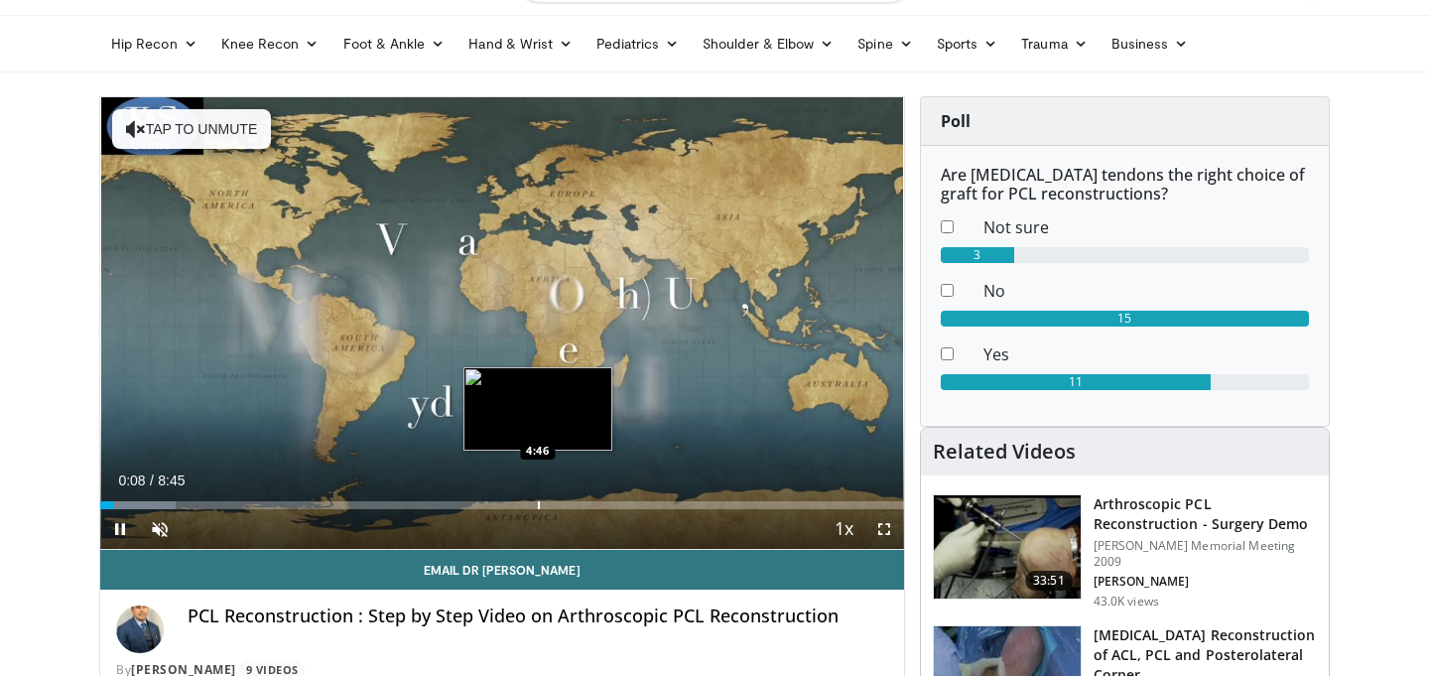
click at [538, 504] on div "Progress Bar" at bounding box center [539, 505] width 2 height 8
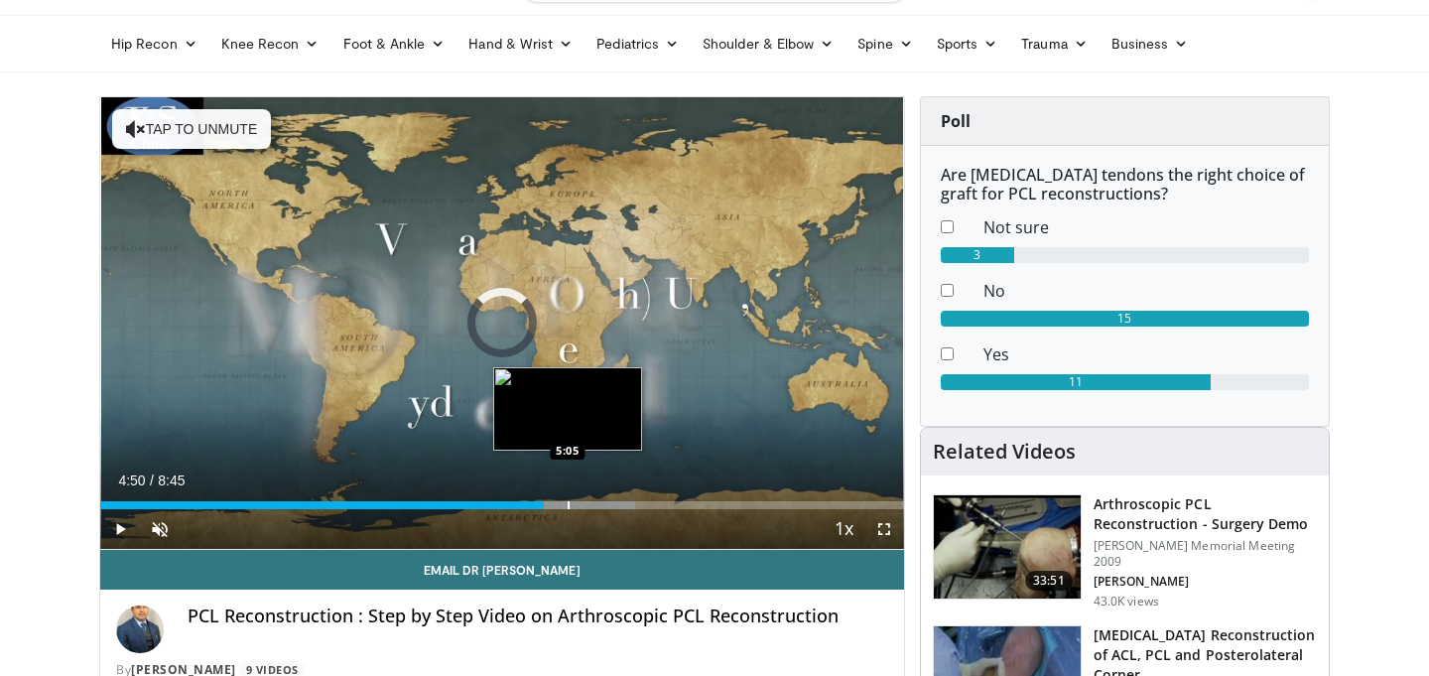
click at [568, 503] on div "Progress Bar" at bounding box center [569, 505] width 2 height 8
click at [592, 503] on div "Progress Bar" at bounding box center [593, 505] width 2 height 8
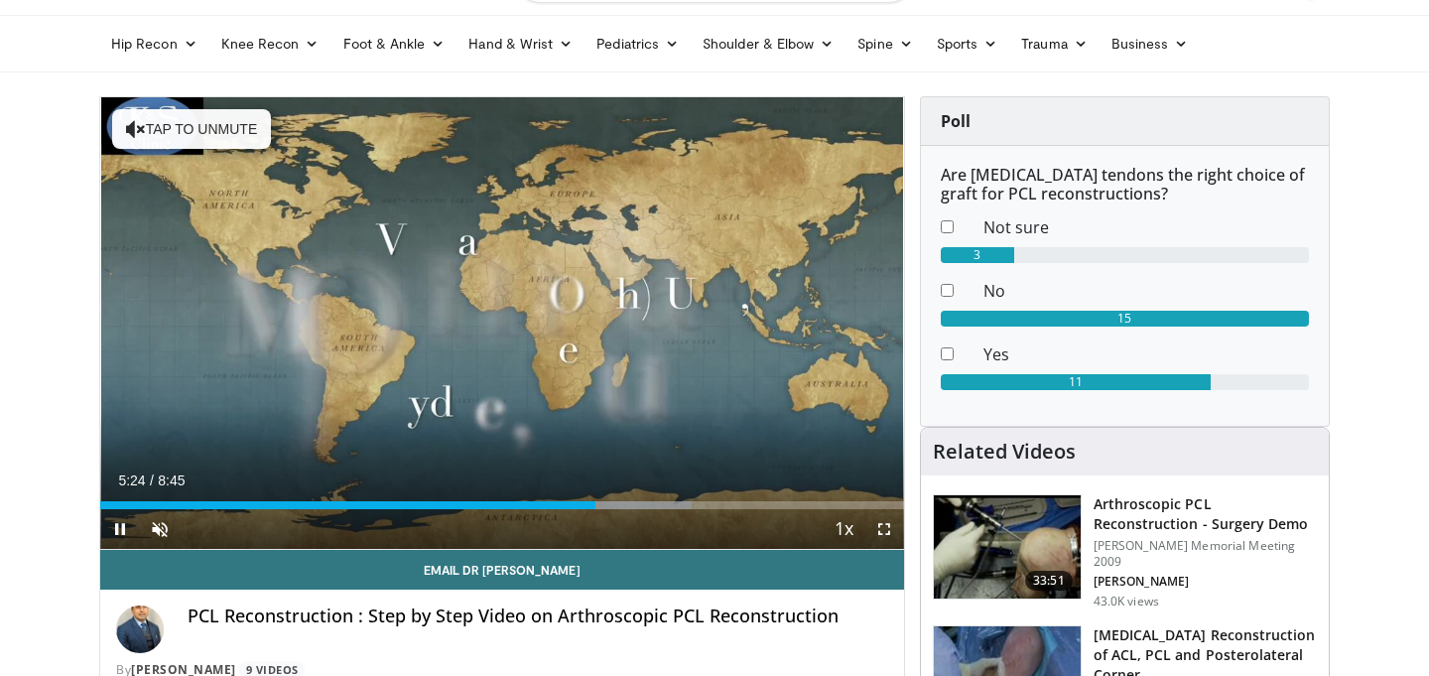
click at [632, 510] on div "Current Time 5:24 / Duration 8:45 Pause Skip Backward Skip Forward Unmute Loade…" at bounding box center [502, 529] width 804 height 40
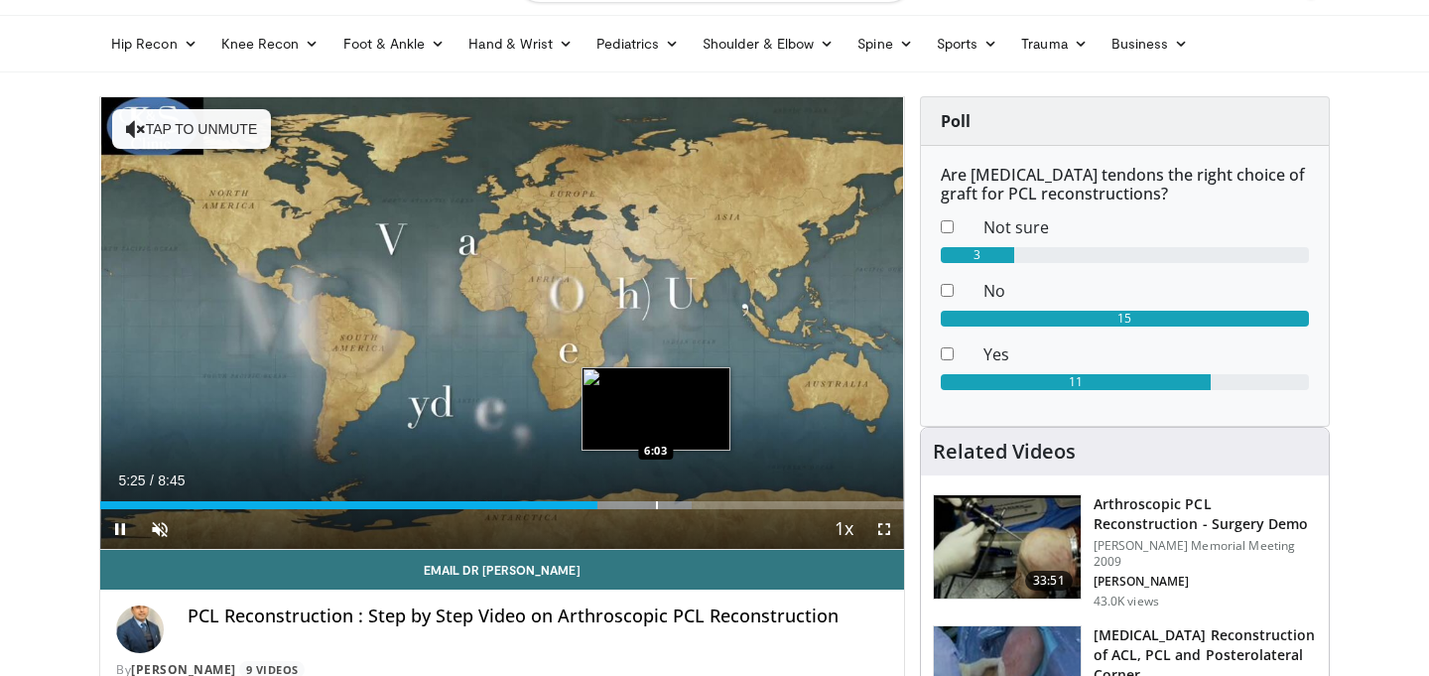
click at [657, 503] on div "Progress Bar" at bounding box center [657, 505] width 2 height 8
click at [681, 502] on div "Progress Bar" at bounding box center [680, 505] width 2 height 8
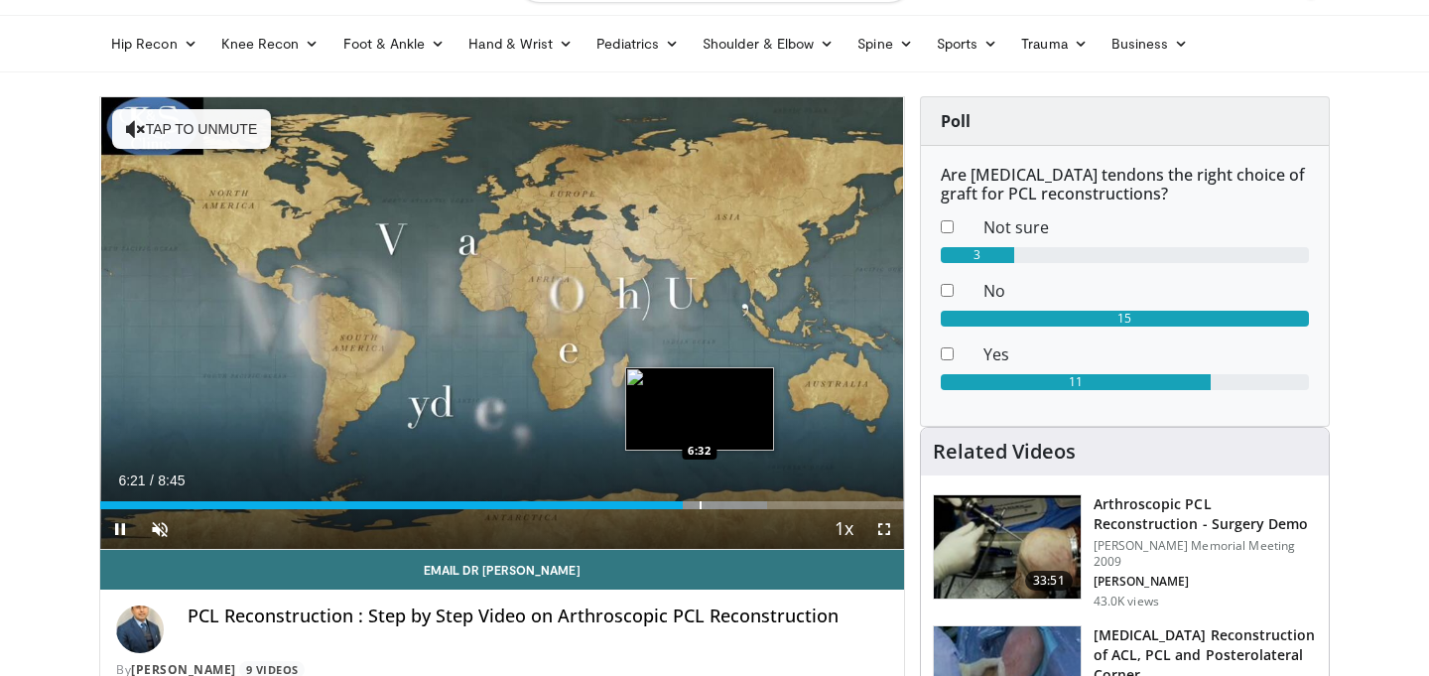
click at [701, 502] on div "Progress Bar" at bounding box center [701, 505] width 2 height 8
click at [721, 501] on div "Progress Bar" at bounding box center [722, 505] width 2 height 8
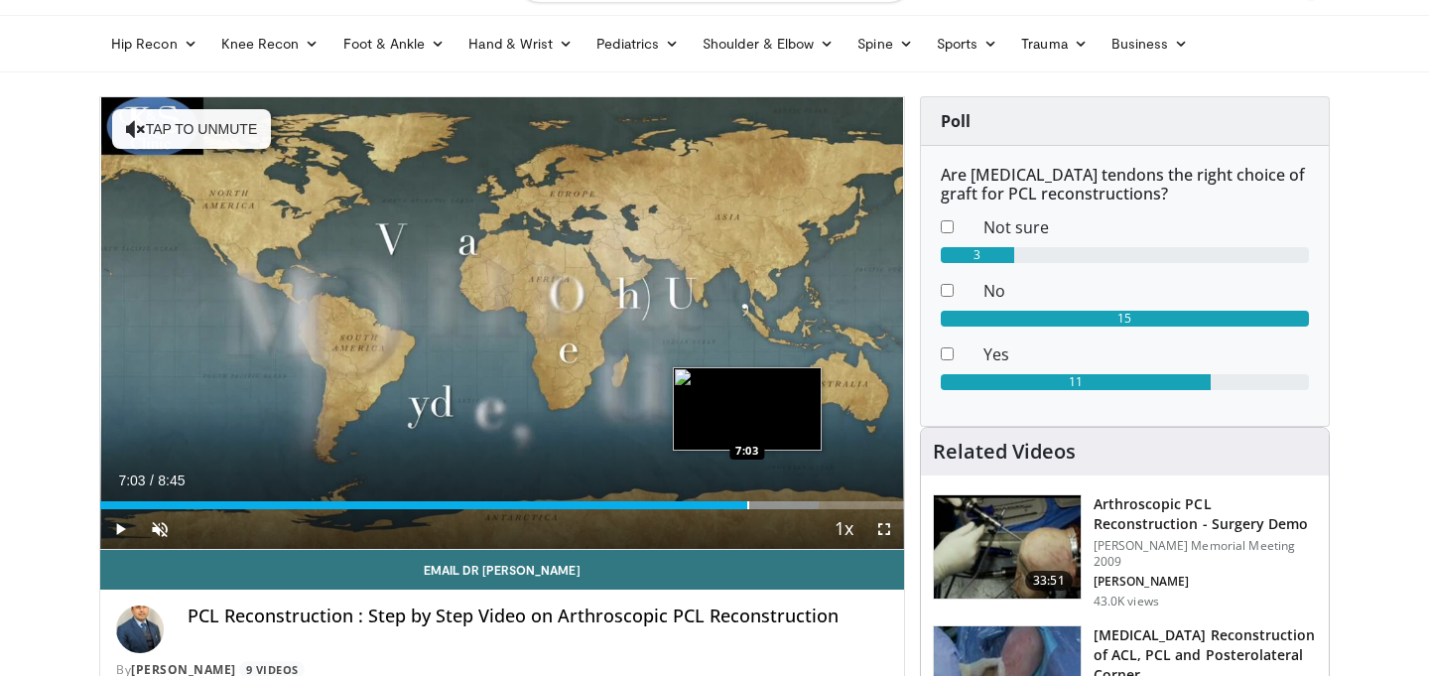
click at [747, 502] on div "Progress Bar" at bounding box center [748, 505] width 2 height 8
